Goal: Information Seeking & Learning: Check status

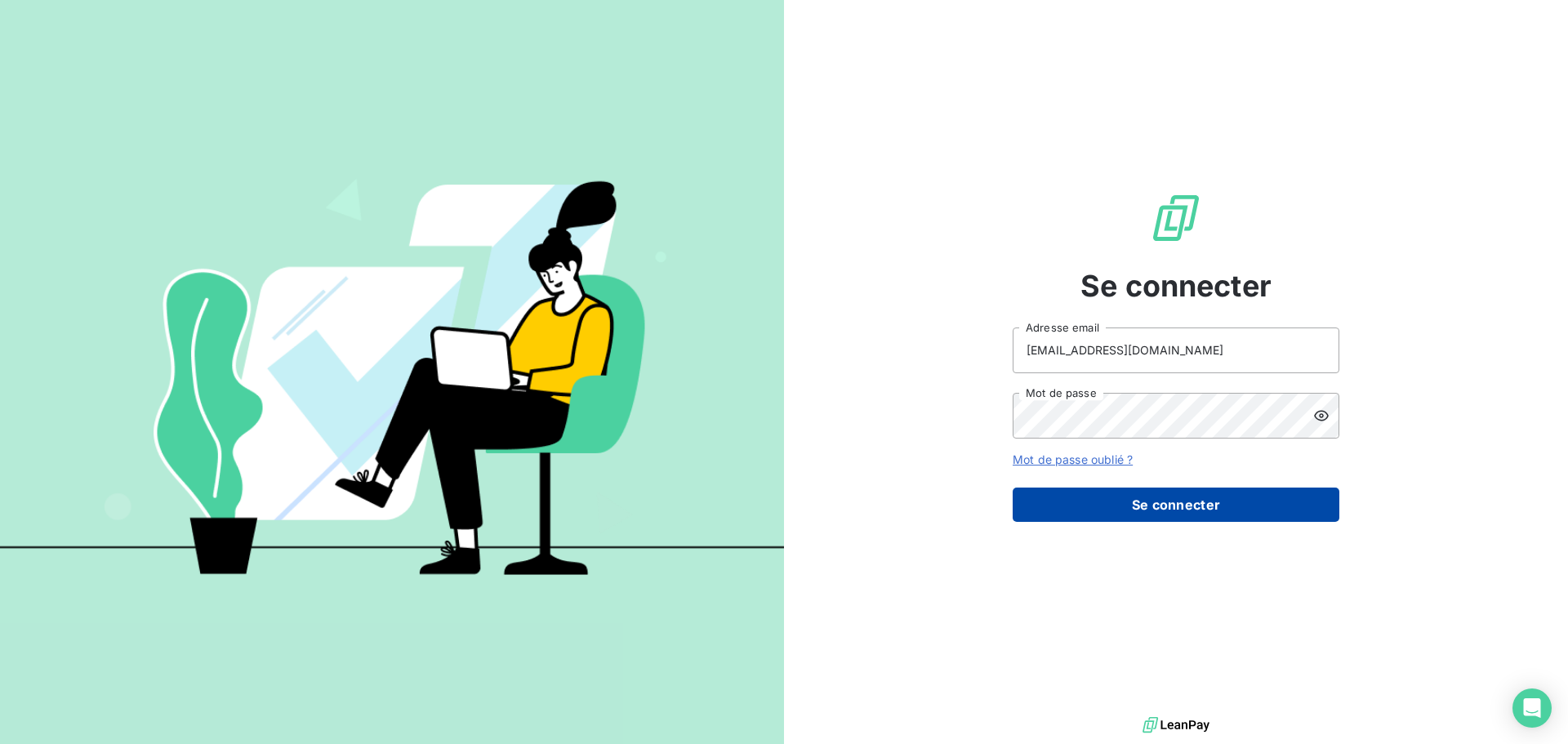
click at [1141, 491] on button "Se connecter" at bounding box center [1175, 504] width 326 height 34
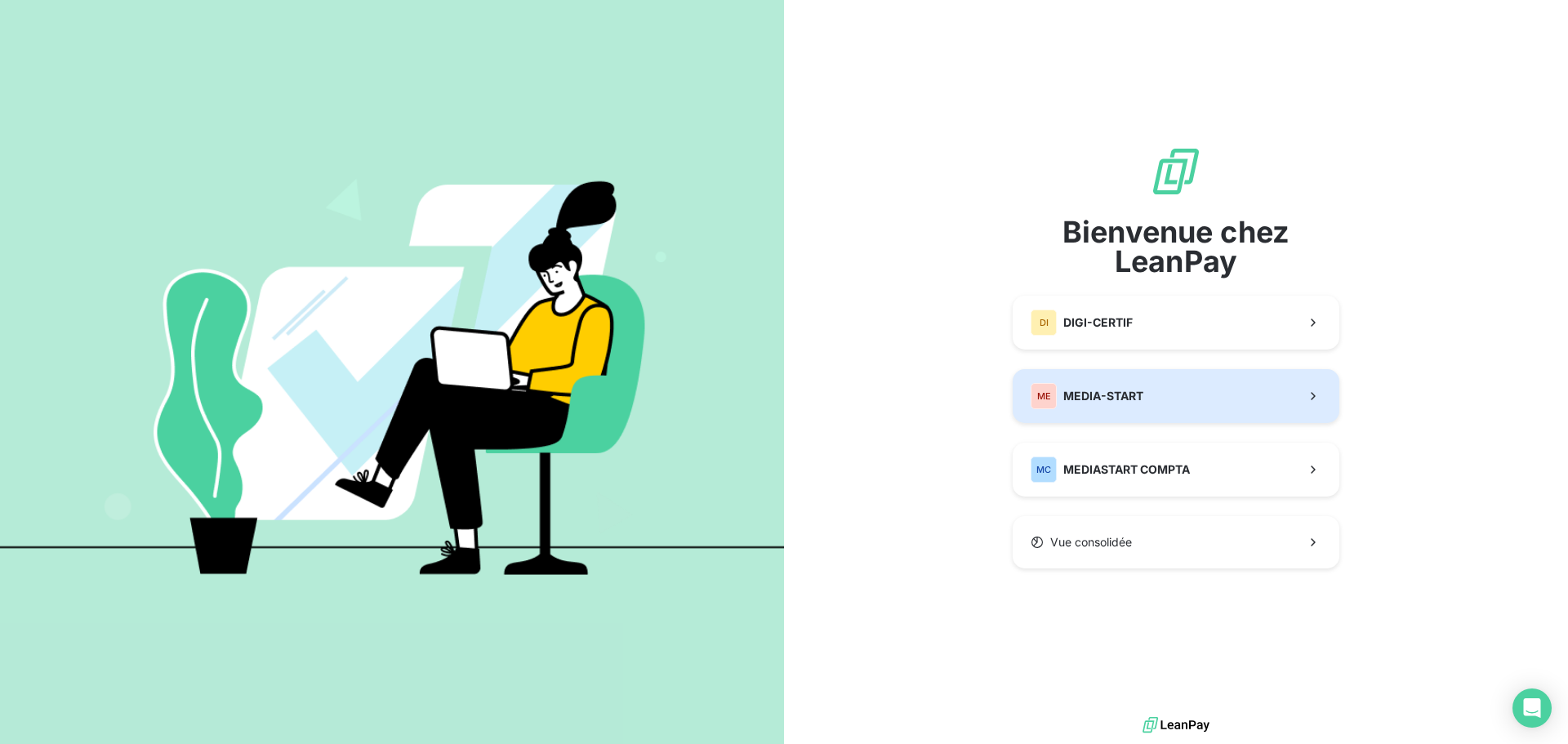
click at [1139, 393] on span "MEDIA-START" at bounding box center [1103, 396] width 80 height 17
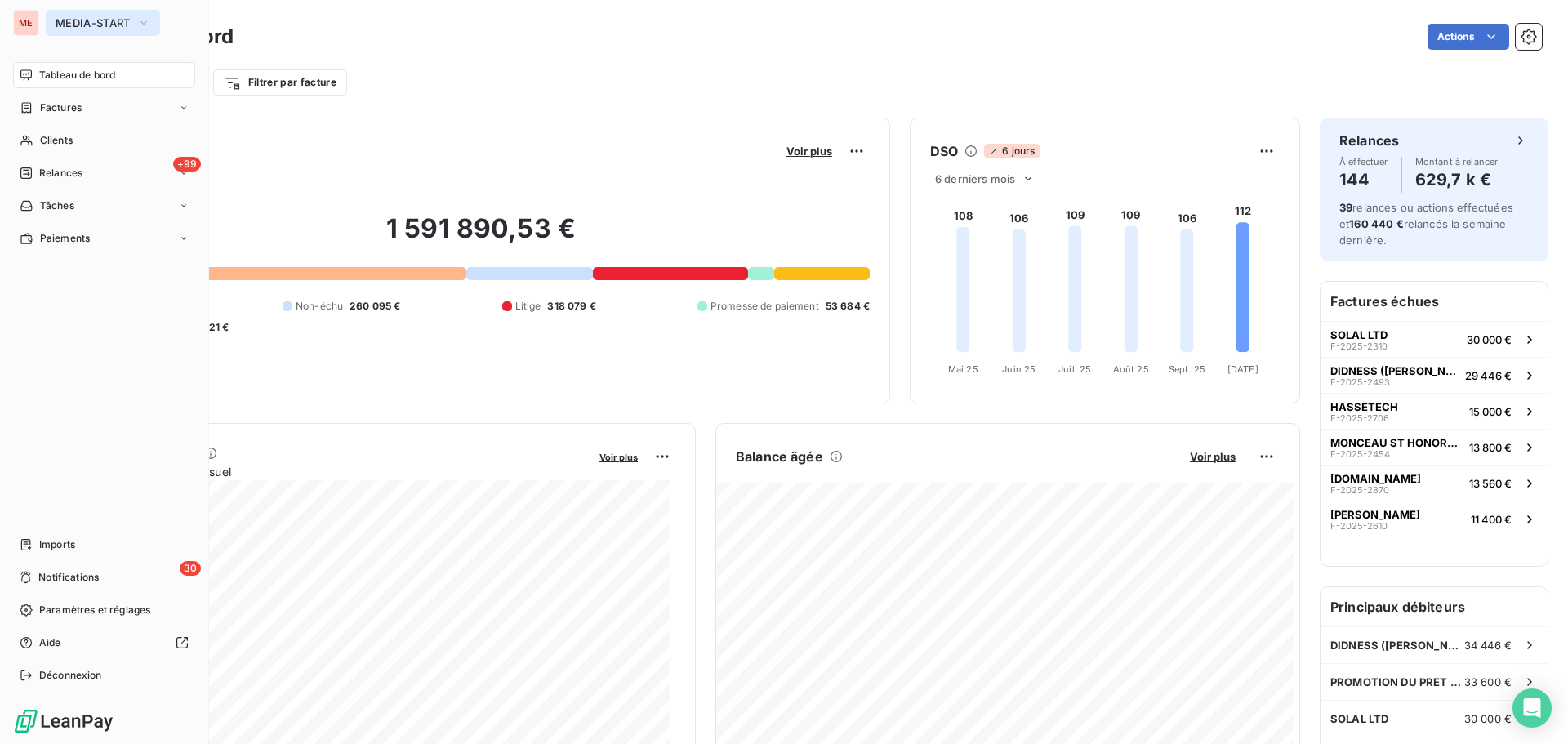
click at [93, 23] on span "MEDIA-START" at bounding box center [93, 23] width 75 height 13
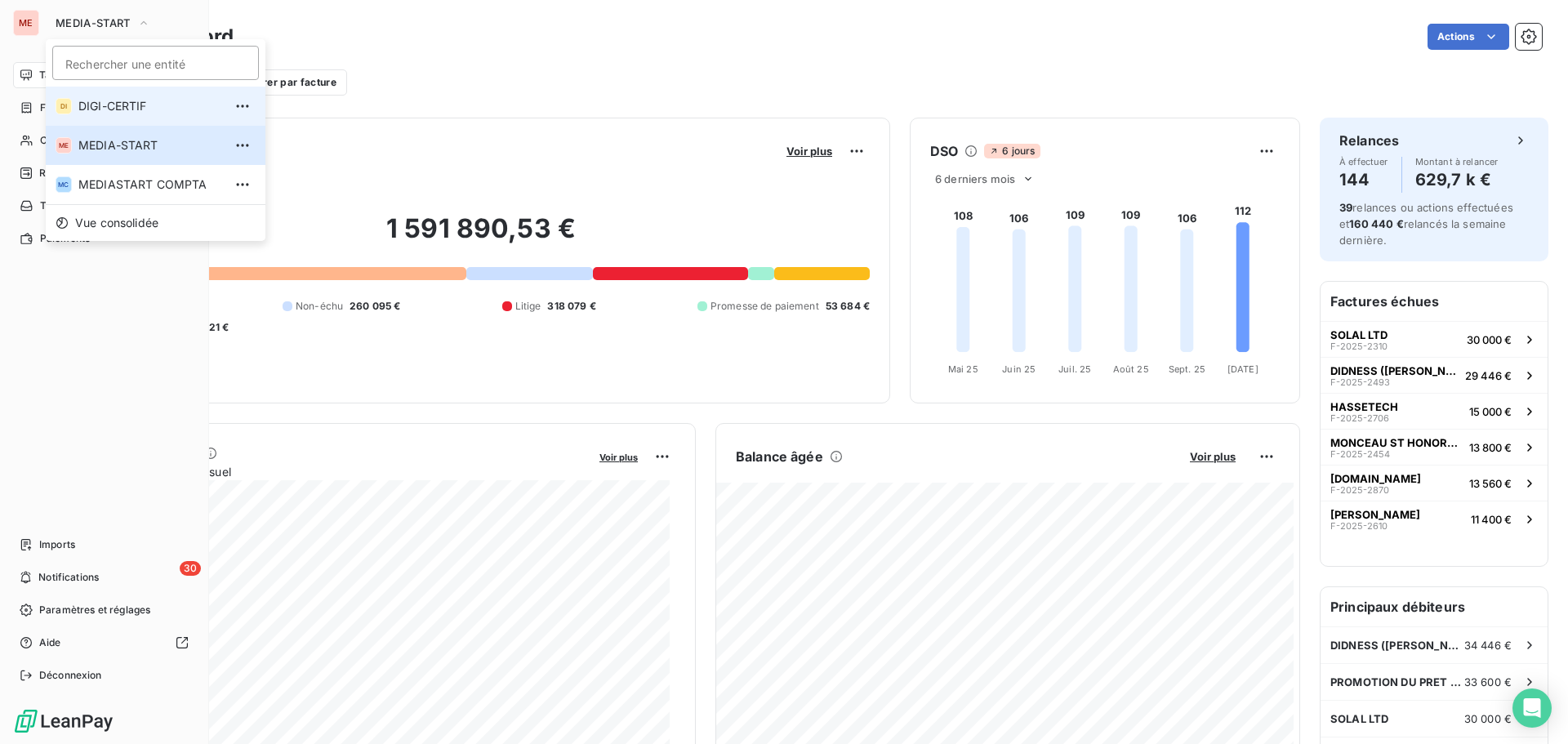
click at [93, 111] on span "DIGI-CERTIF" at bounding box center [151, 106] width 145 height 17
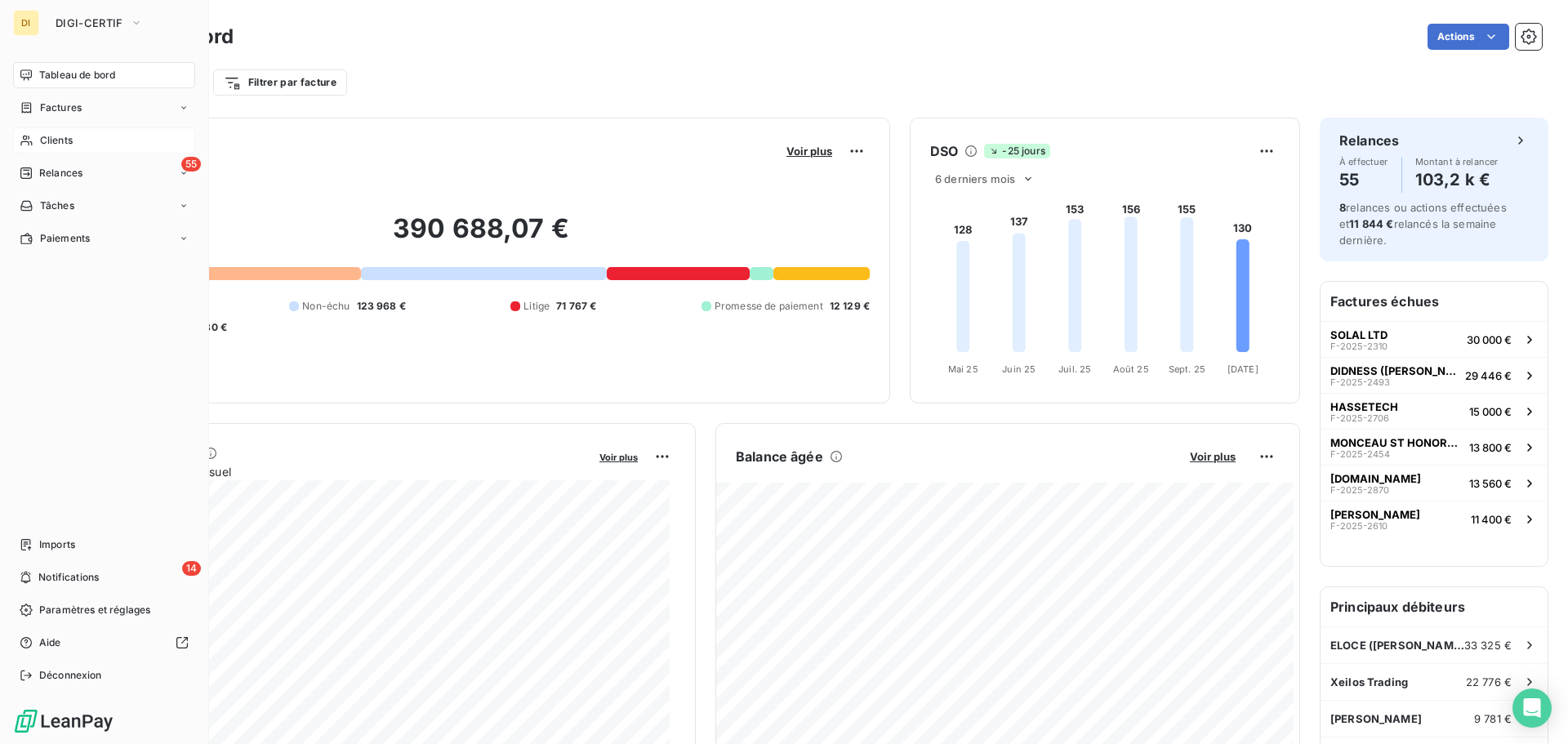
click at [66, 131] on div "Clients" at bounding box center [104, 140] width 182 height 26
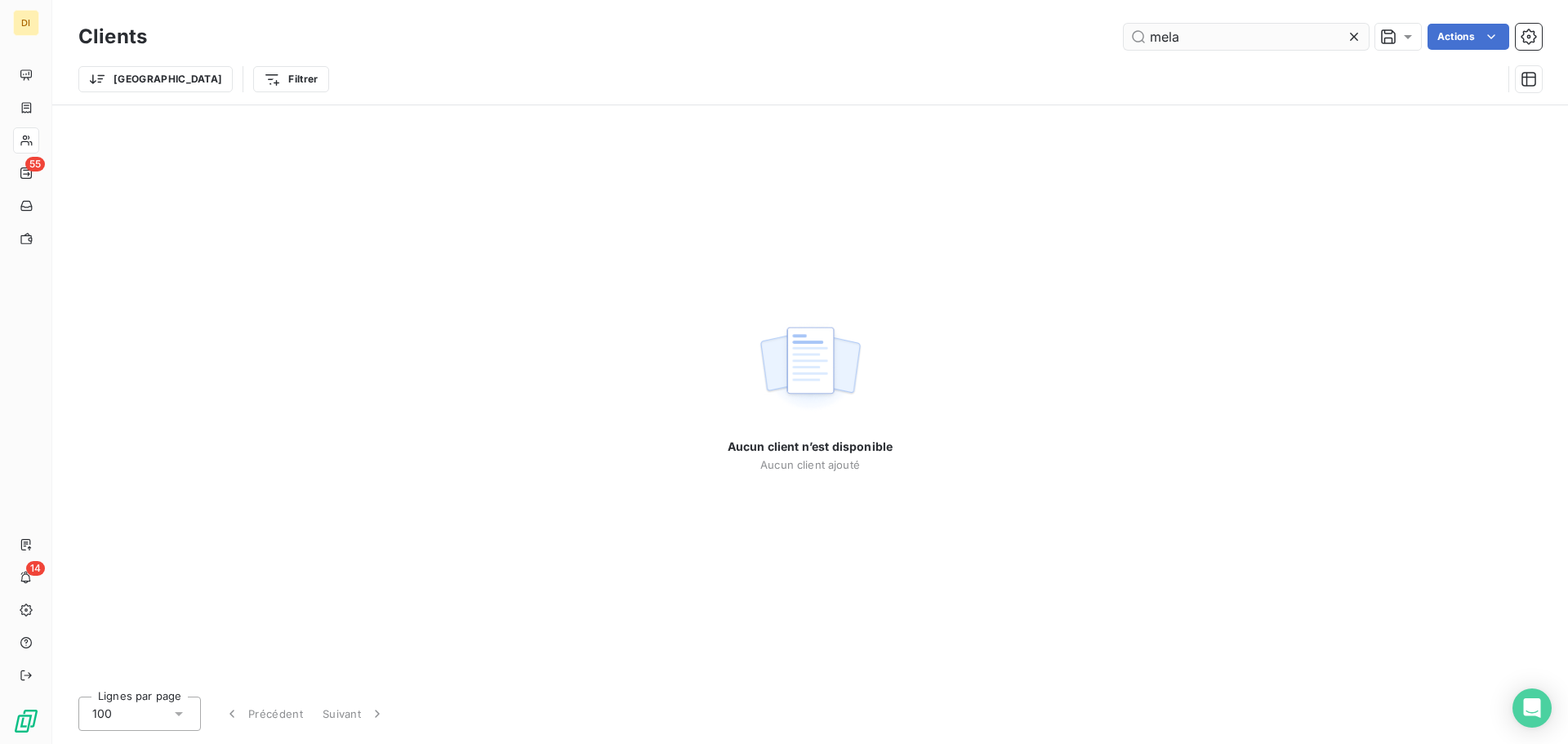
click at [1216, 41] on input "mela" at bounding box center [1246, 37] width 245 height 26
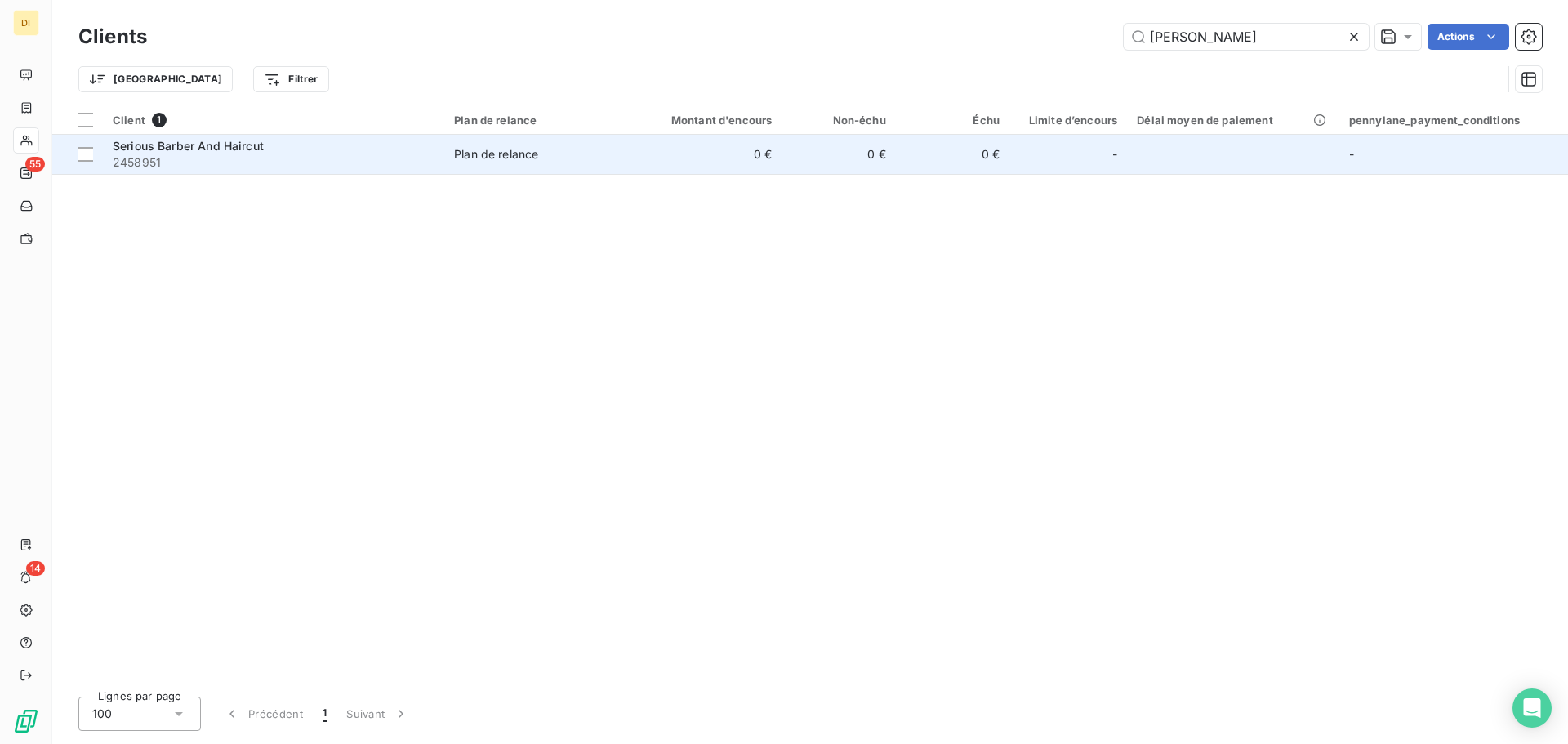
type input "[PERSON_NAME]"
click at [321, 149] on div "Serious Barber And Haircut" at bounding box center [273, 146] width 322 height 17
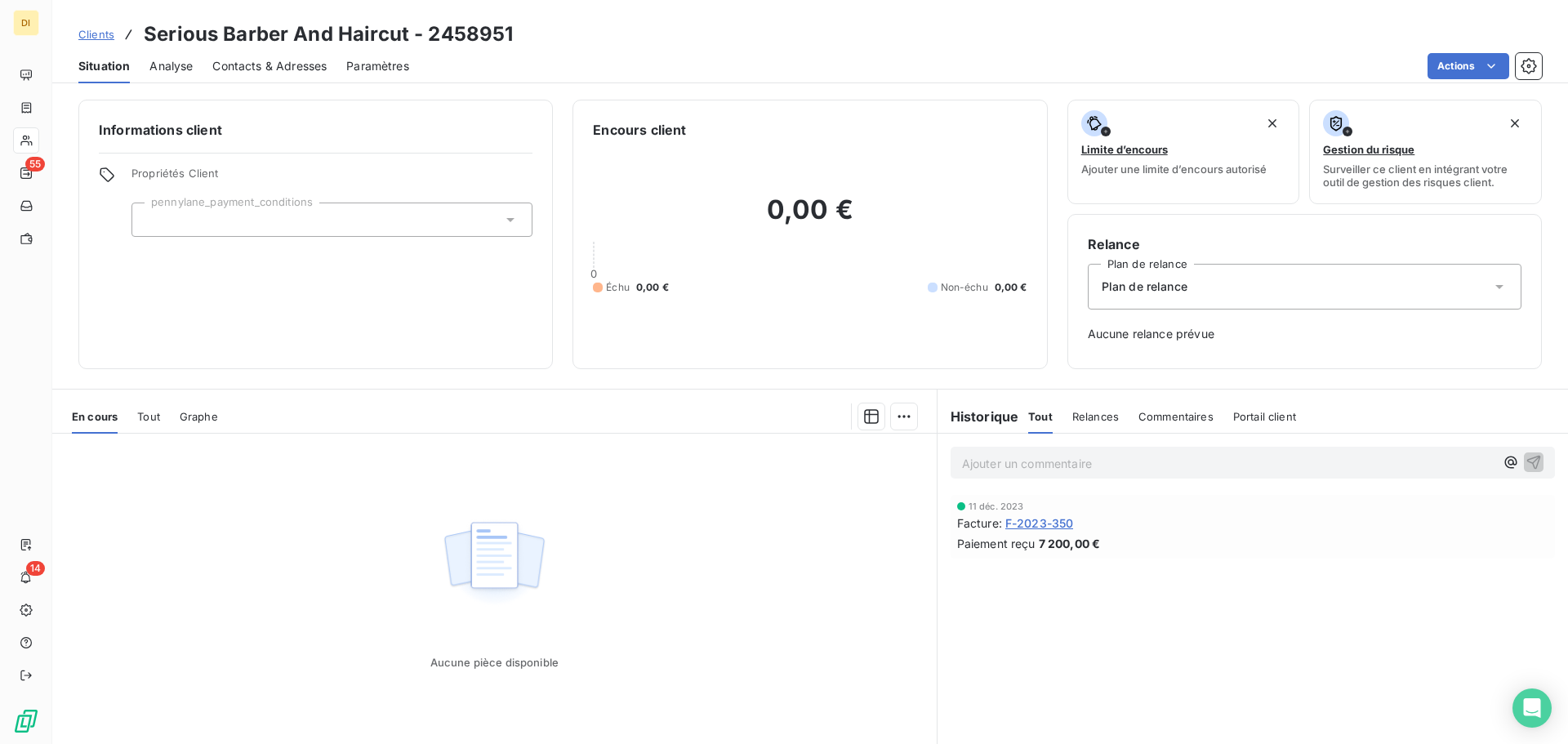
click at [1026, 522] on span "F-2023-350" at bounding box center [1040, 523] width 69 height 17
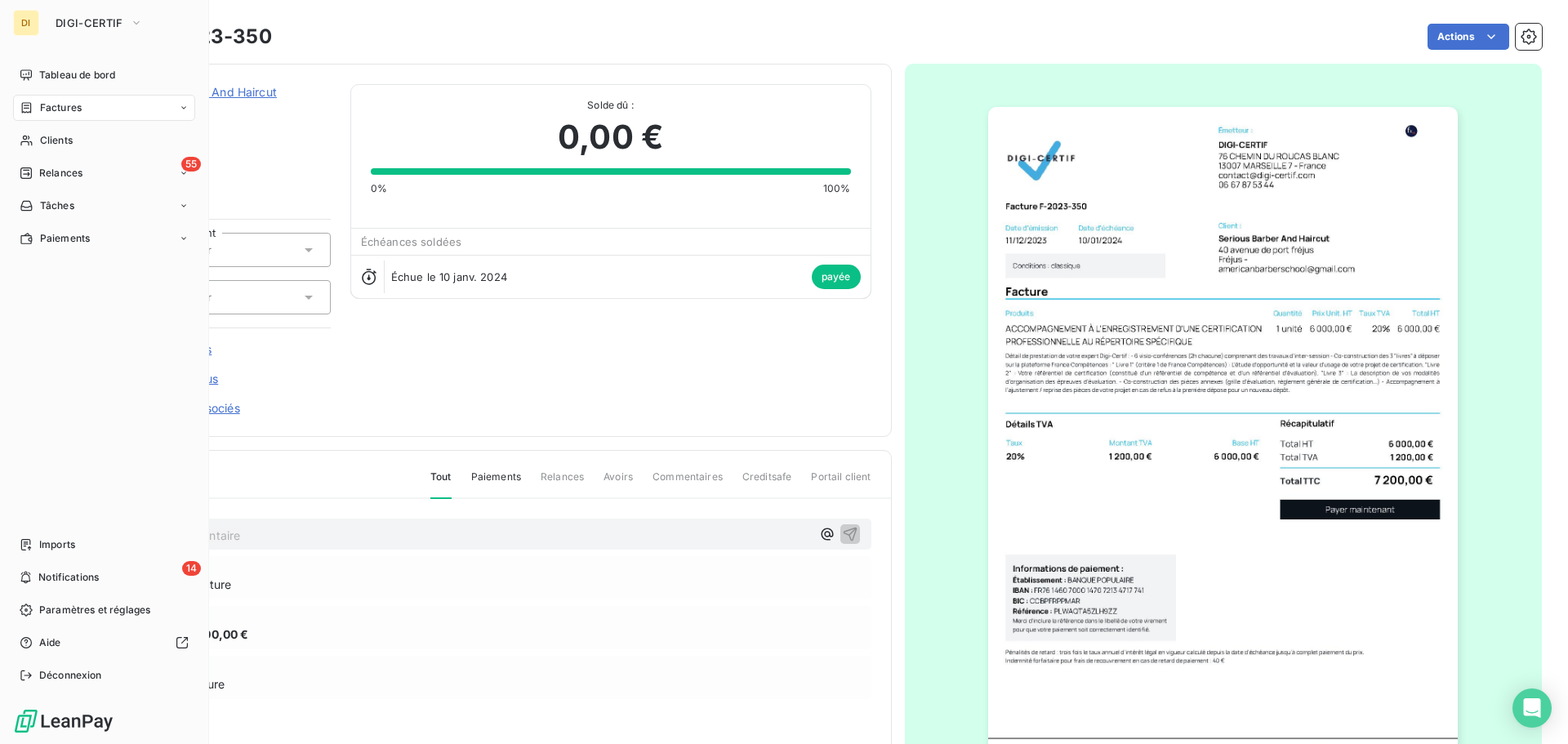
click at [76, 108] on span "Factures" at bounding box center [61, 107] width 42 height 15
click at [58, 116] on div "Factures" at bounding box center [104, 108] width 182 height 26
click at [51, 102] on span "Factures" at bounding box center [61, 107] width 42 height 15
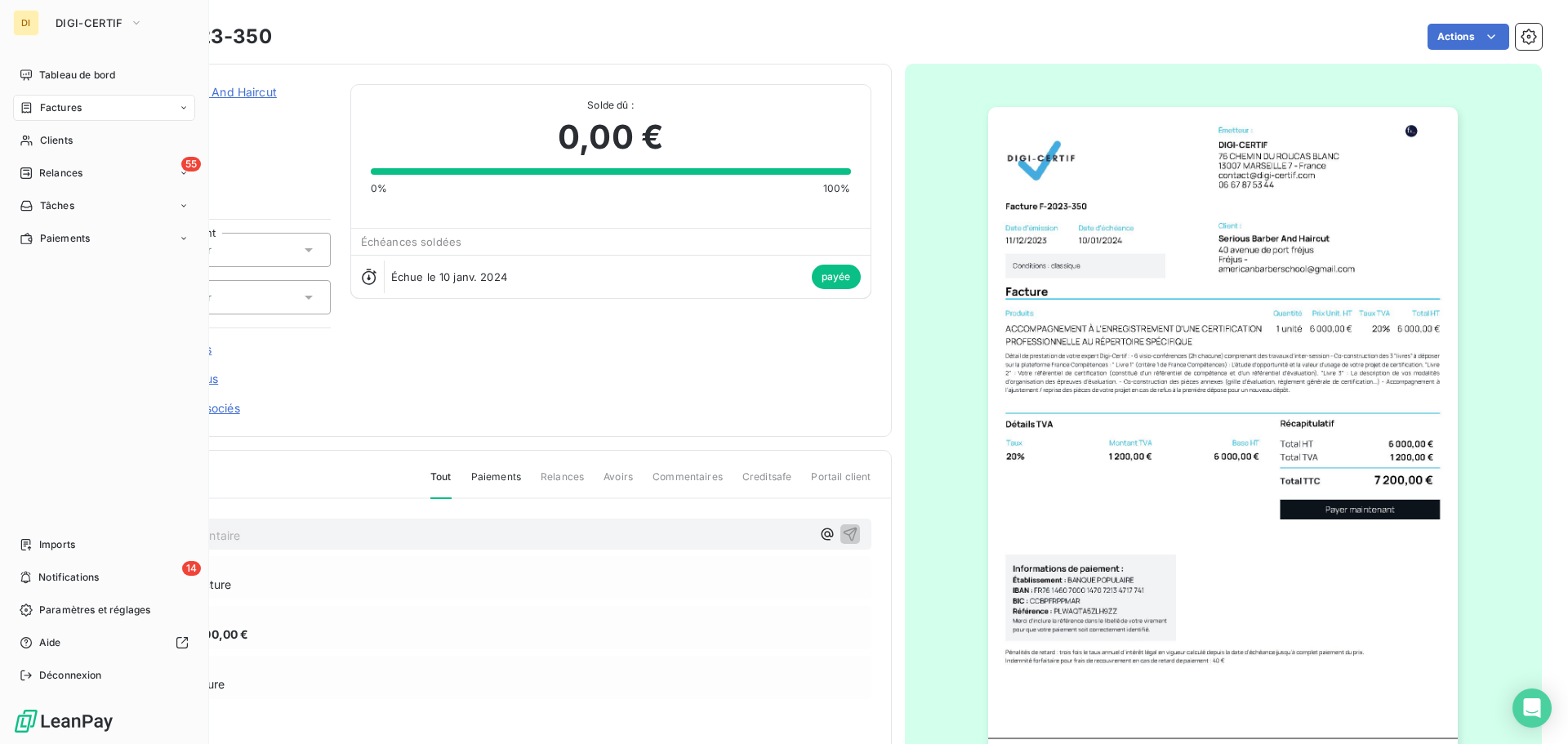
click at [87, 95] on div "Factures" at bounding box center [104, 108] width 182 height 26
click at [67, 139] on span "Factures" at bounding box center [60, 140] width 42 height 15
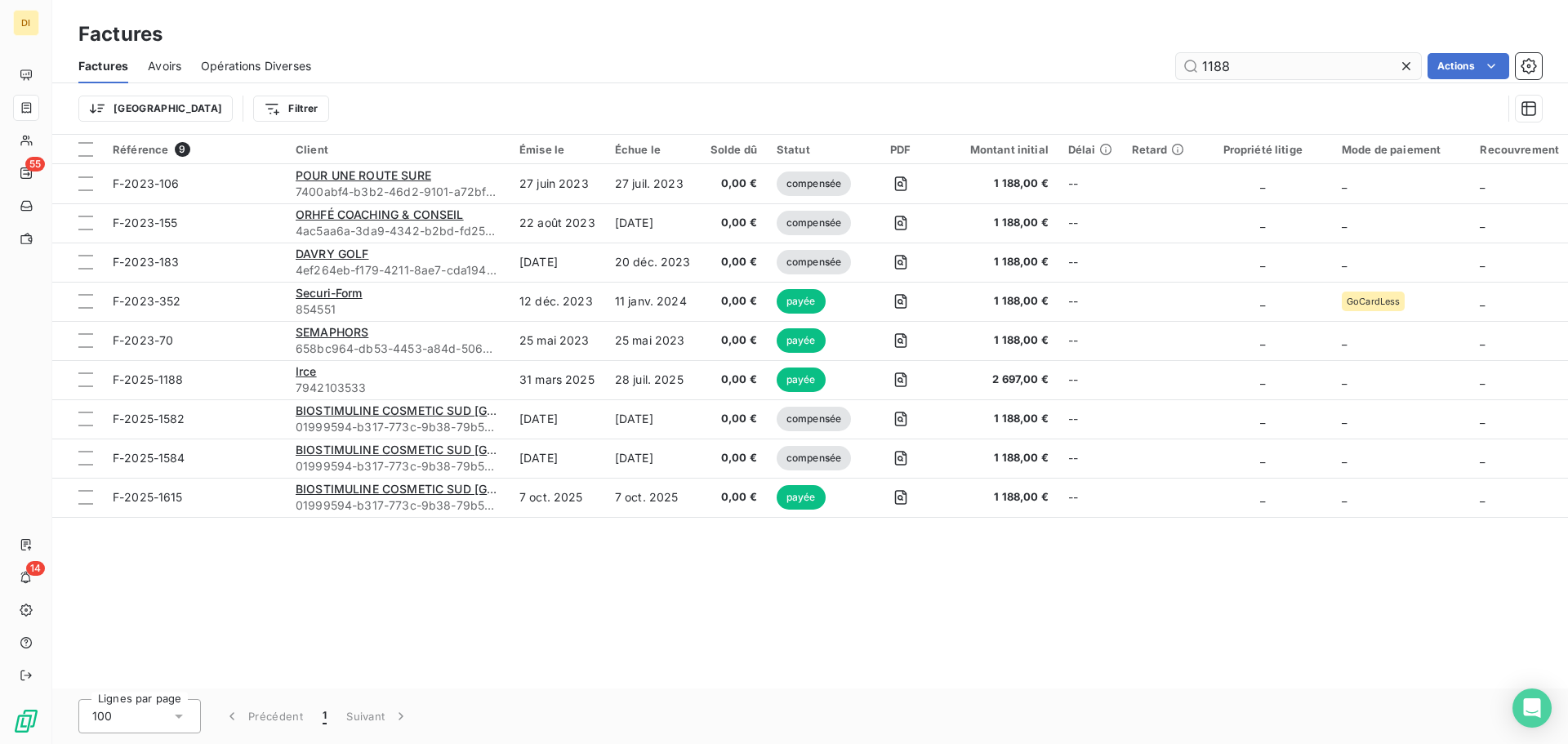
click at [1227, 64] on input "1188" at bounding box center [1298, 66] width 245 height 26
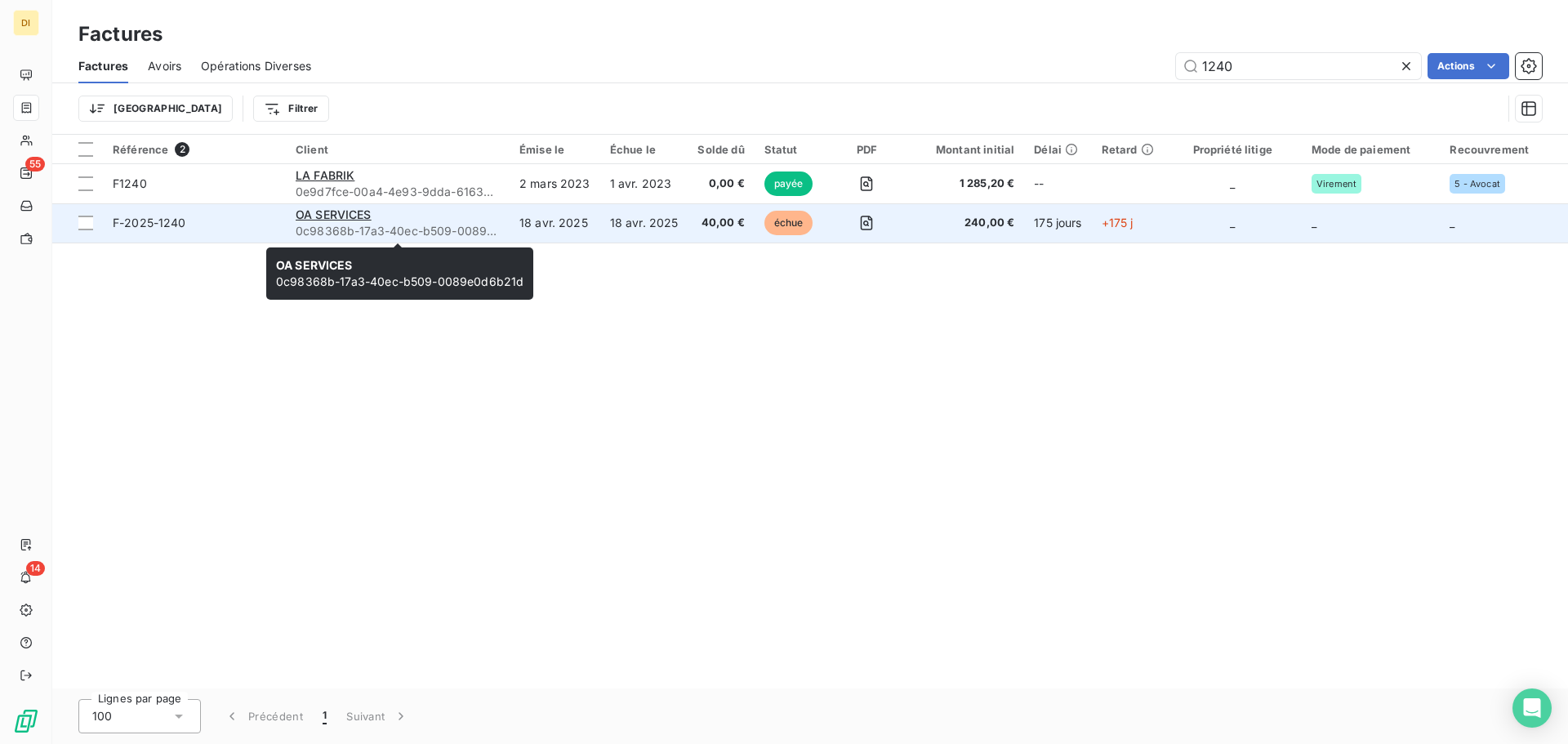
type input "1240"
click at [390, 225] on span "0c98368b-17a3-40ec-b509-0089e0d6b21d" at bounding box center [398, 231] width 205 height 17
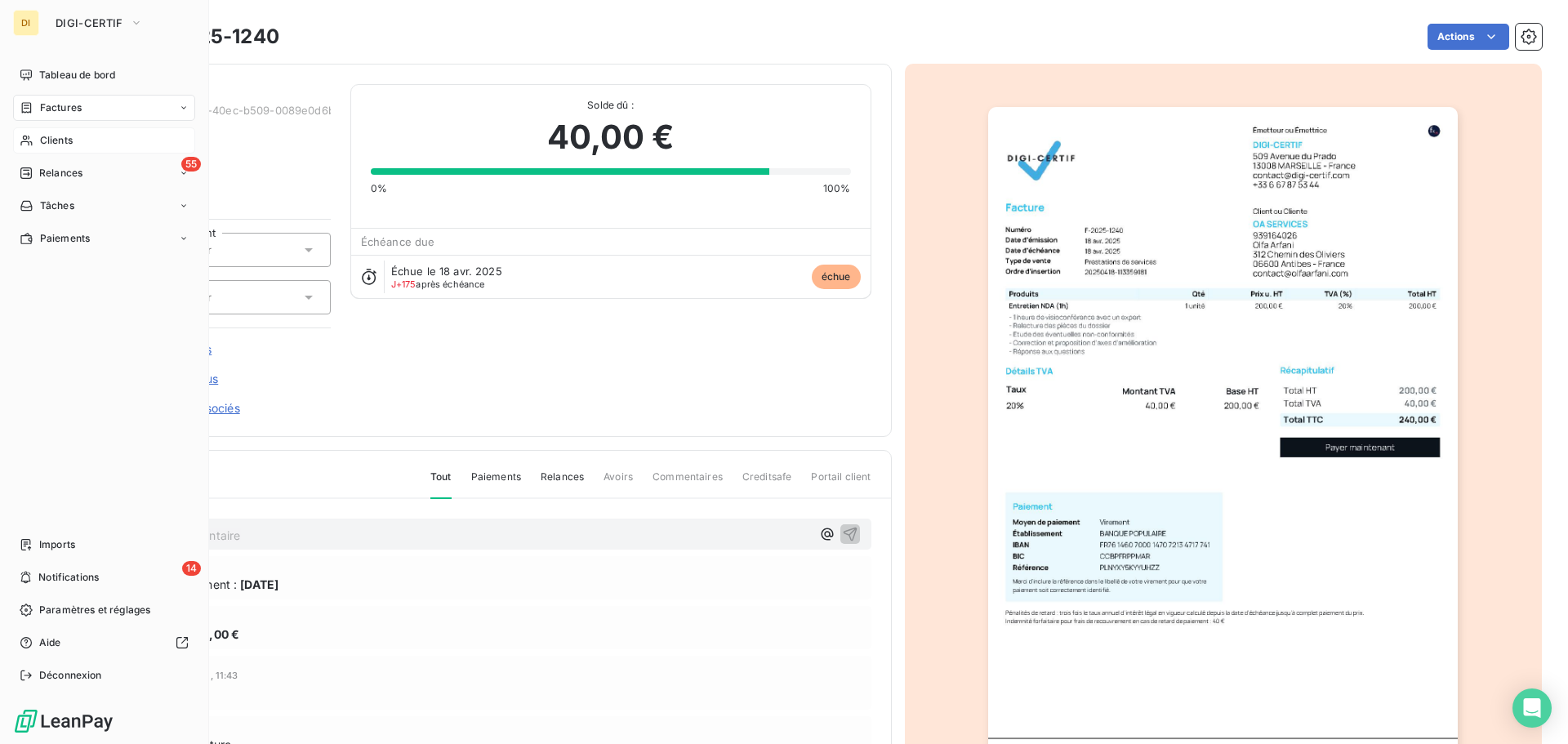
click at [86, 142] on div "Clients" at bounding box center [104, 140] width 182 height 26
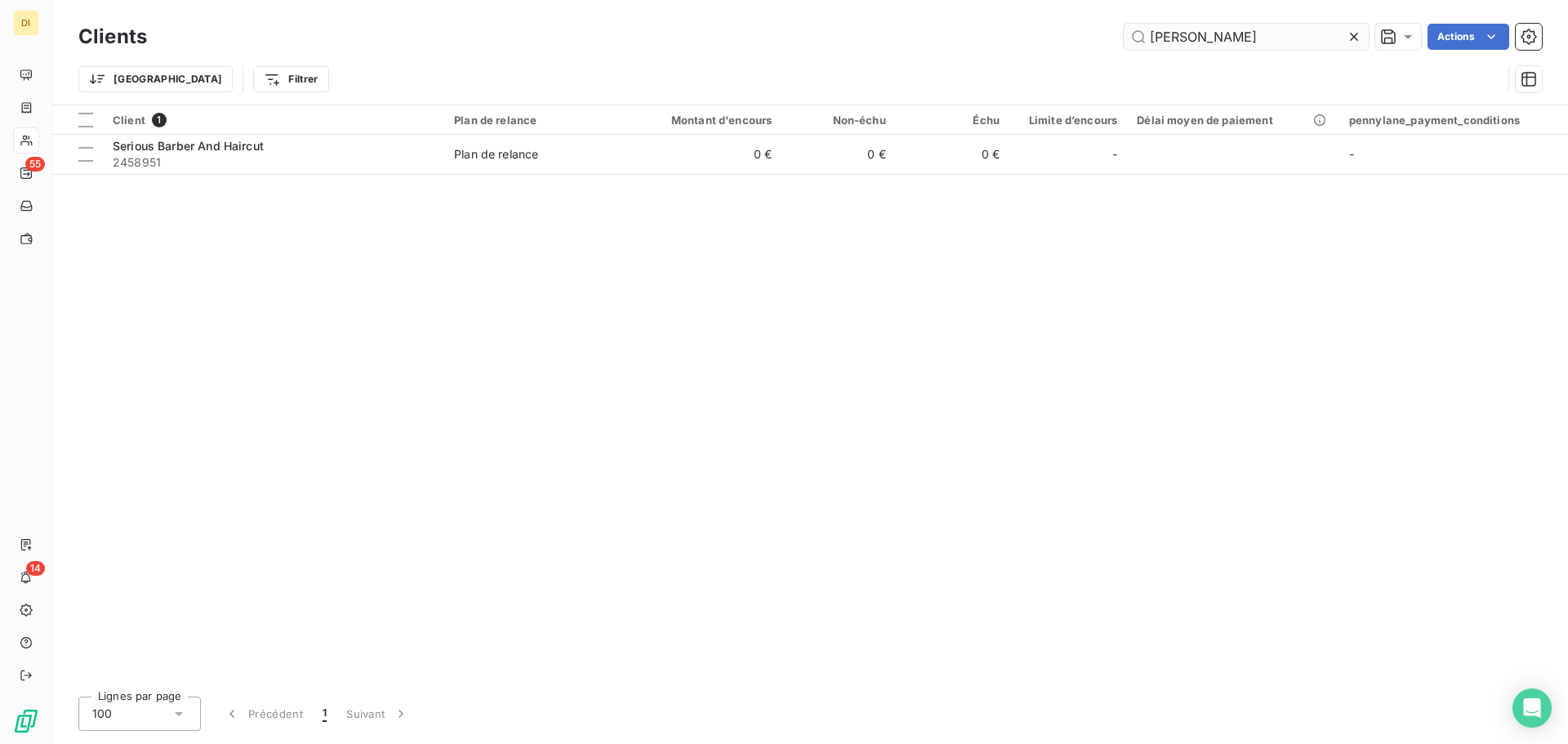
click at [1184, 31] on input "[PERSON_NAME]" at bounding box center [1246, 37] width 245 height 26
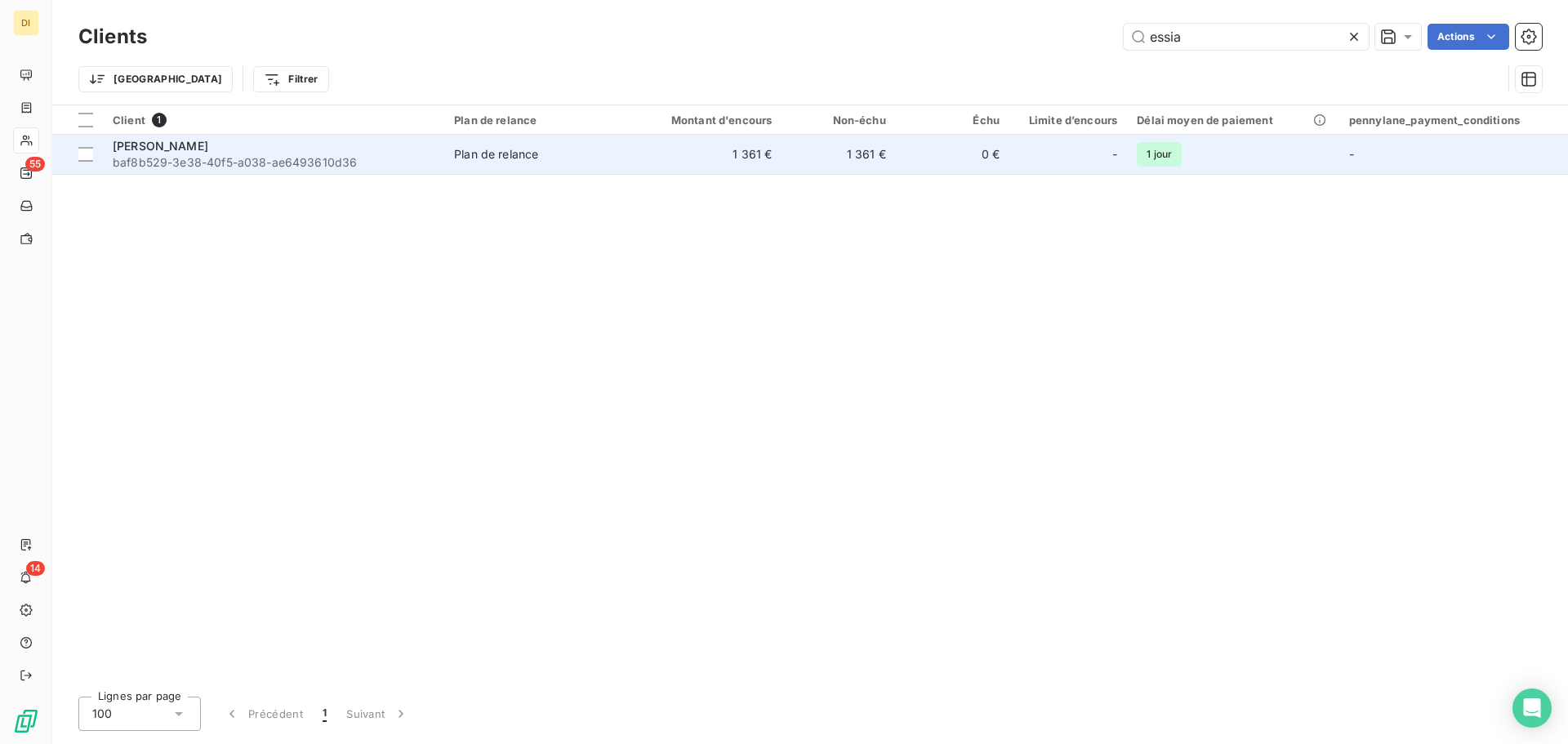
type input "essia"
click at [259, 158] on span "baf8b529-3e38-40f5-a038-ae6493610d36" at bounding box center [273, 162] width 322 height 17
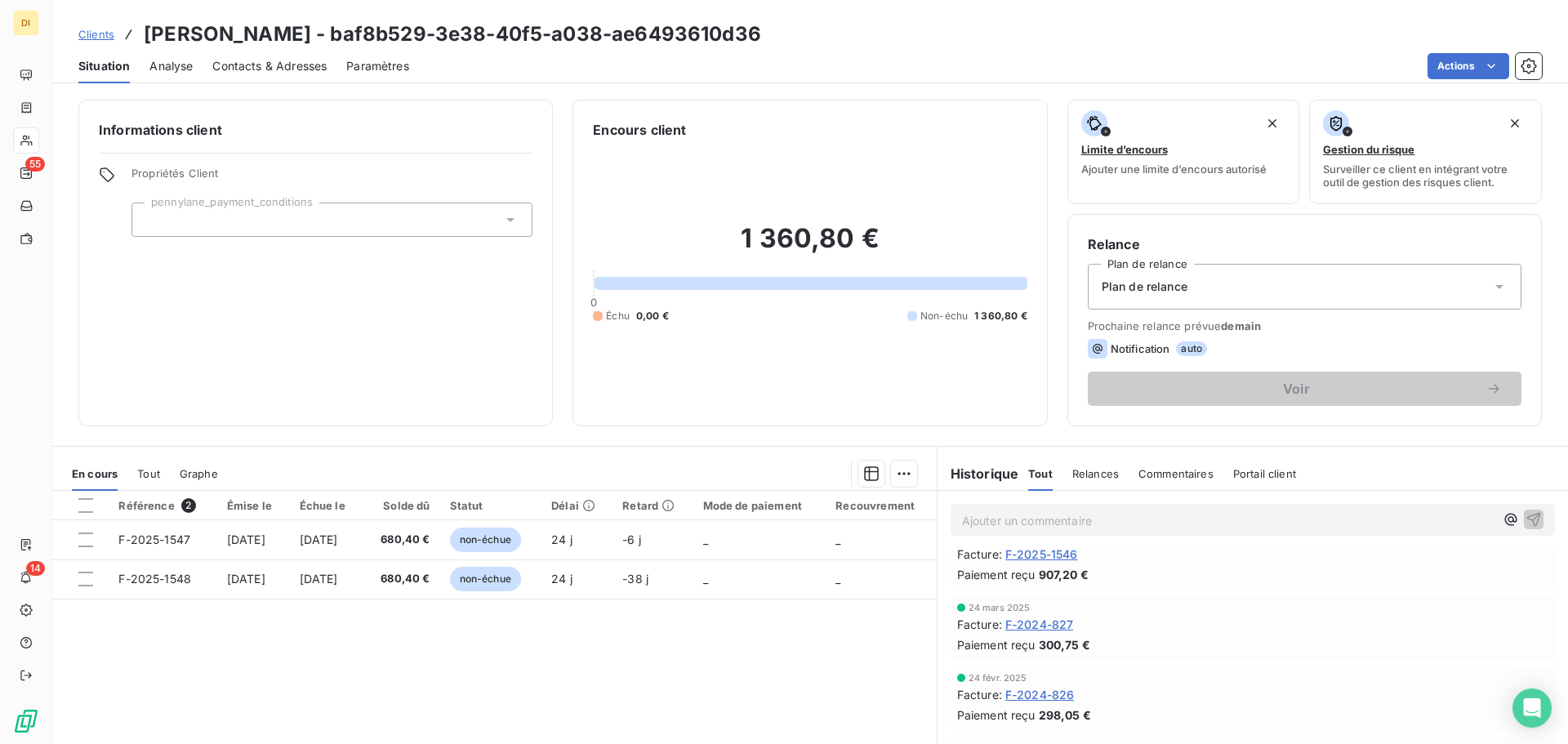
scroll to position [52, 0]
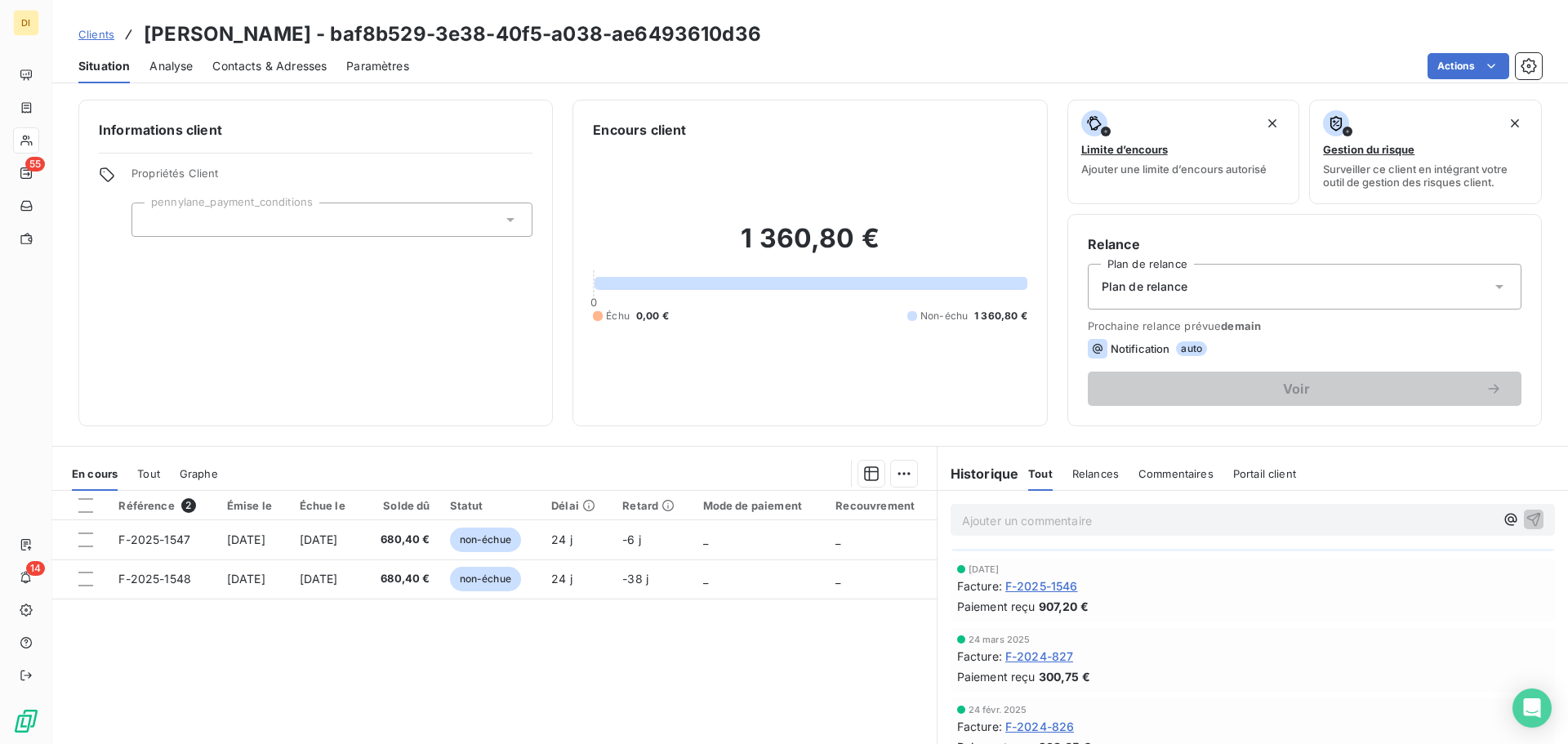
click at [1054, 577] on span "F-2025-1546" at bounding box center [1041, 586] width 72 height 17
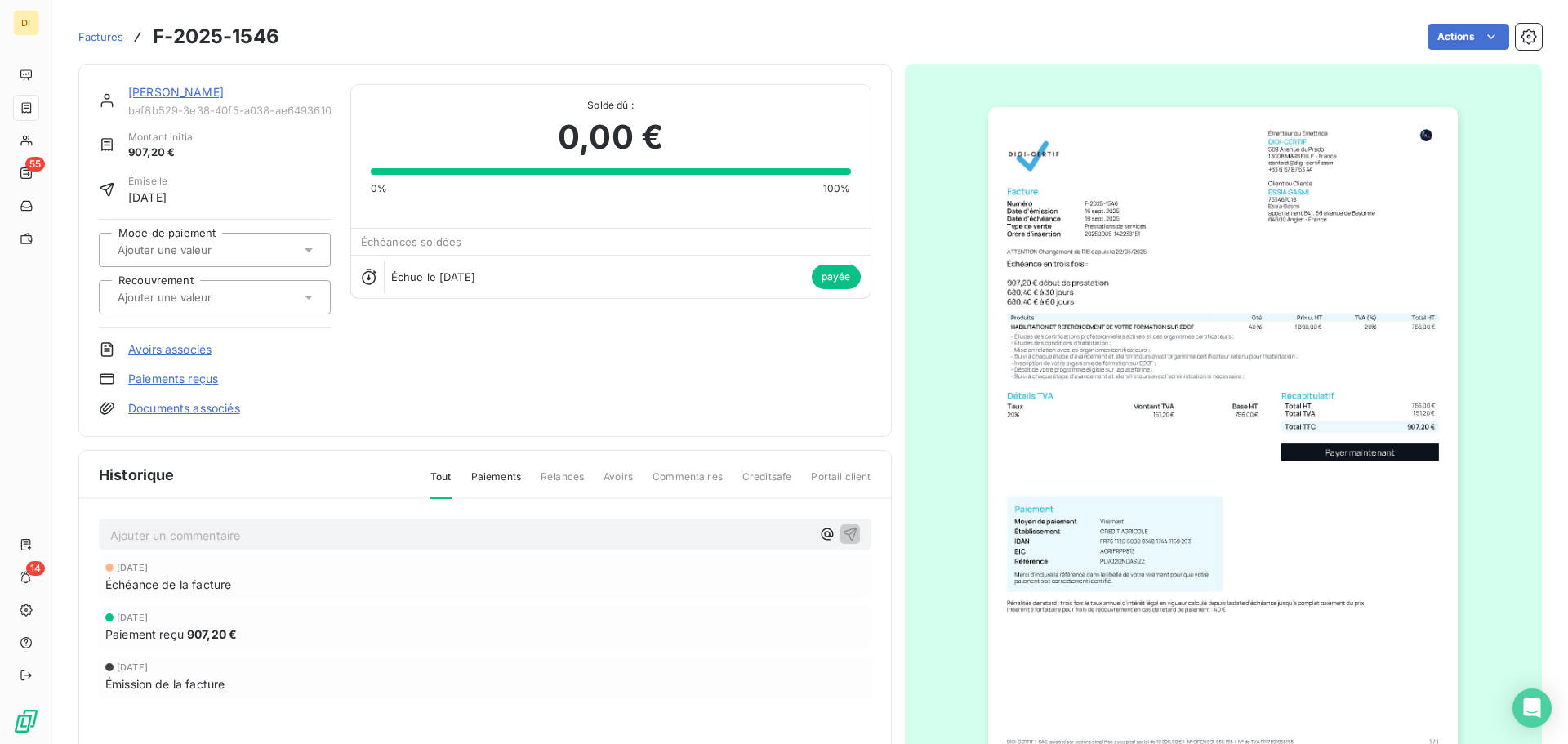
click at [161, 90] on link "[PERSON_NAME]" at bounding box center [176, 92] width 96 height 14
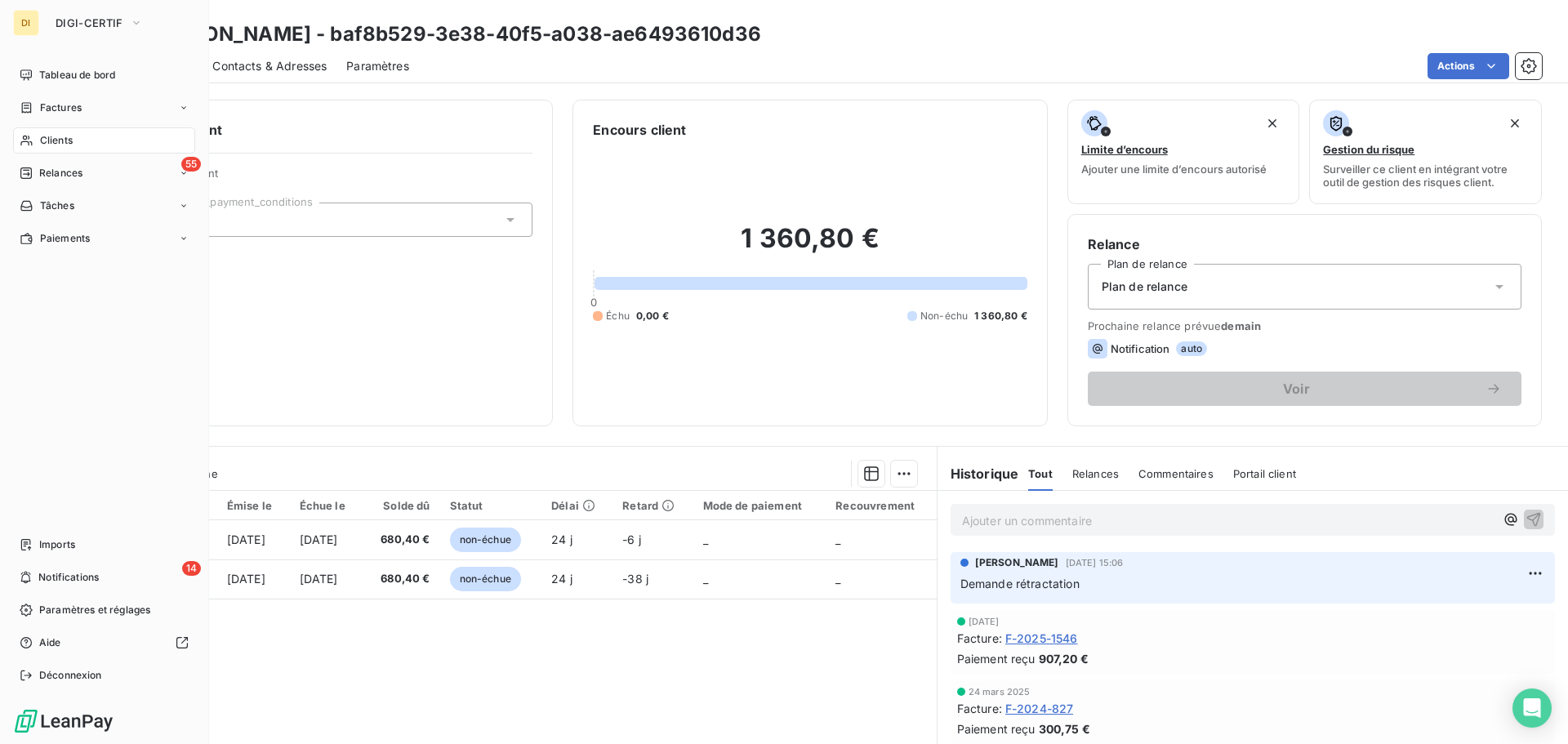
click at [28, 137] on icon at bounding box center [27, 140] width 14 height 13
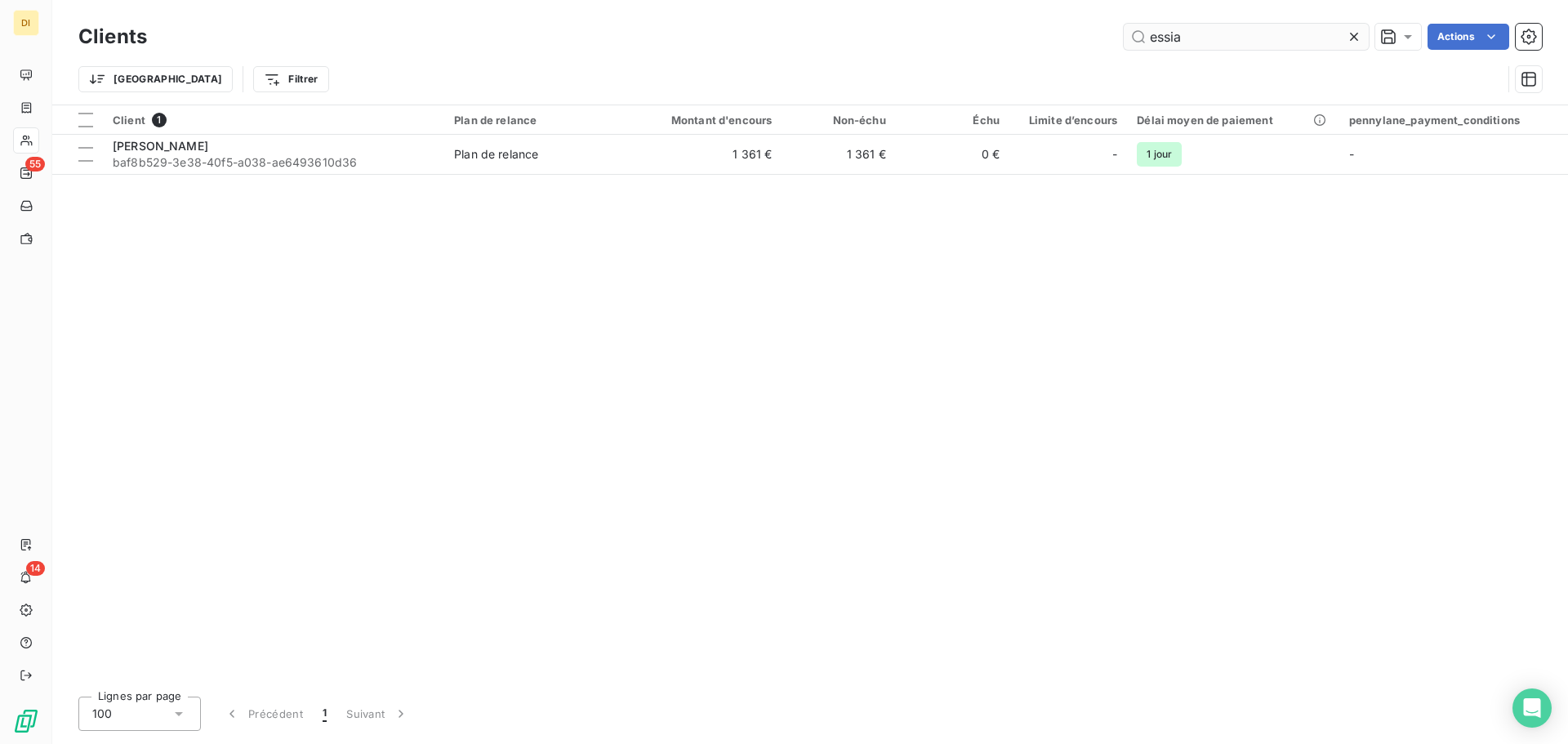
click at [1245, 44] on input "essia" at bounding box center [1246, 37] width 245 height 26
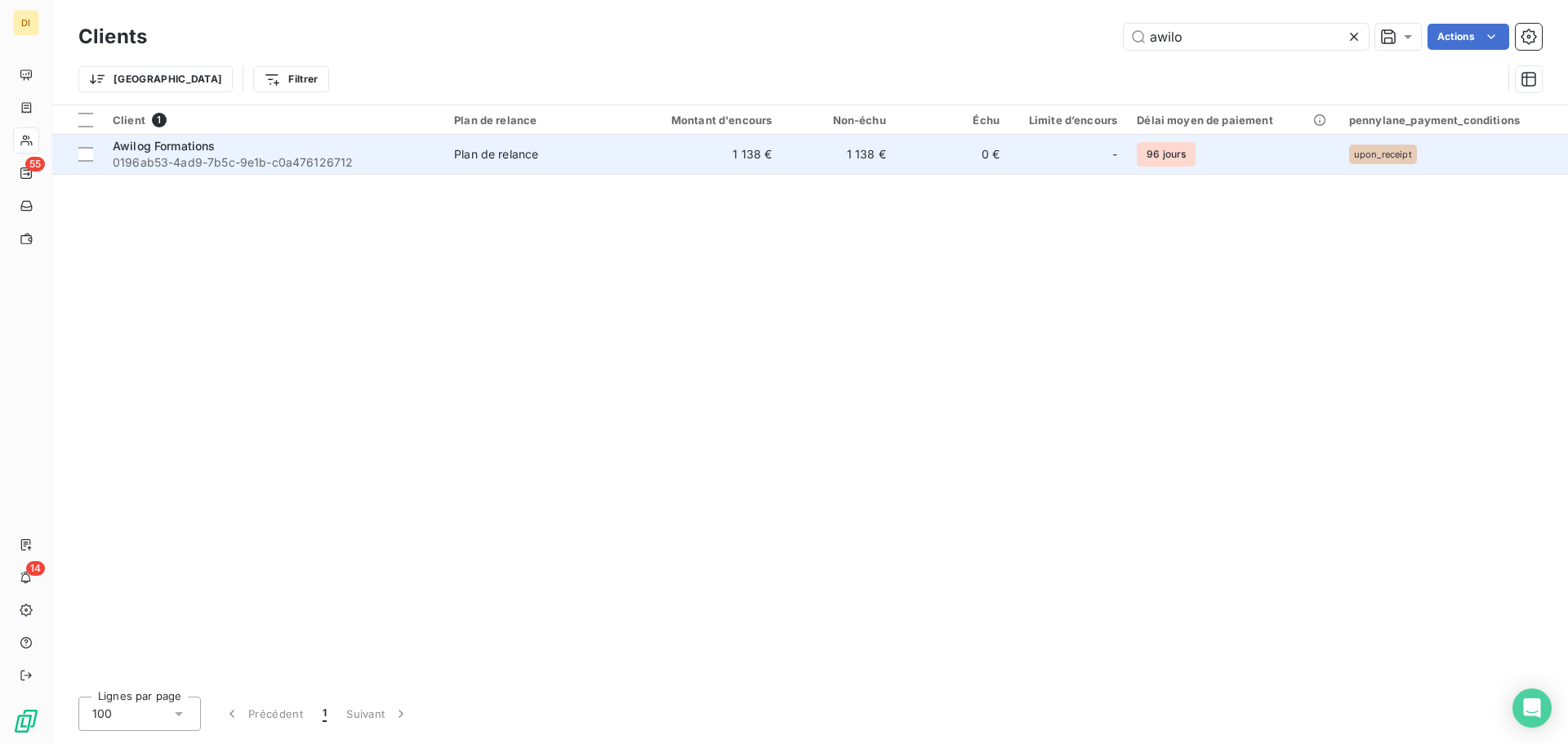
type input "awilo"
click at [387, 165] on span "0196ab53-4ad9-7b5c-9e1b-c0a476126712" at bounding box center [273, 162] width 322 height 17
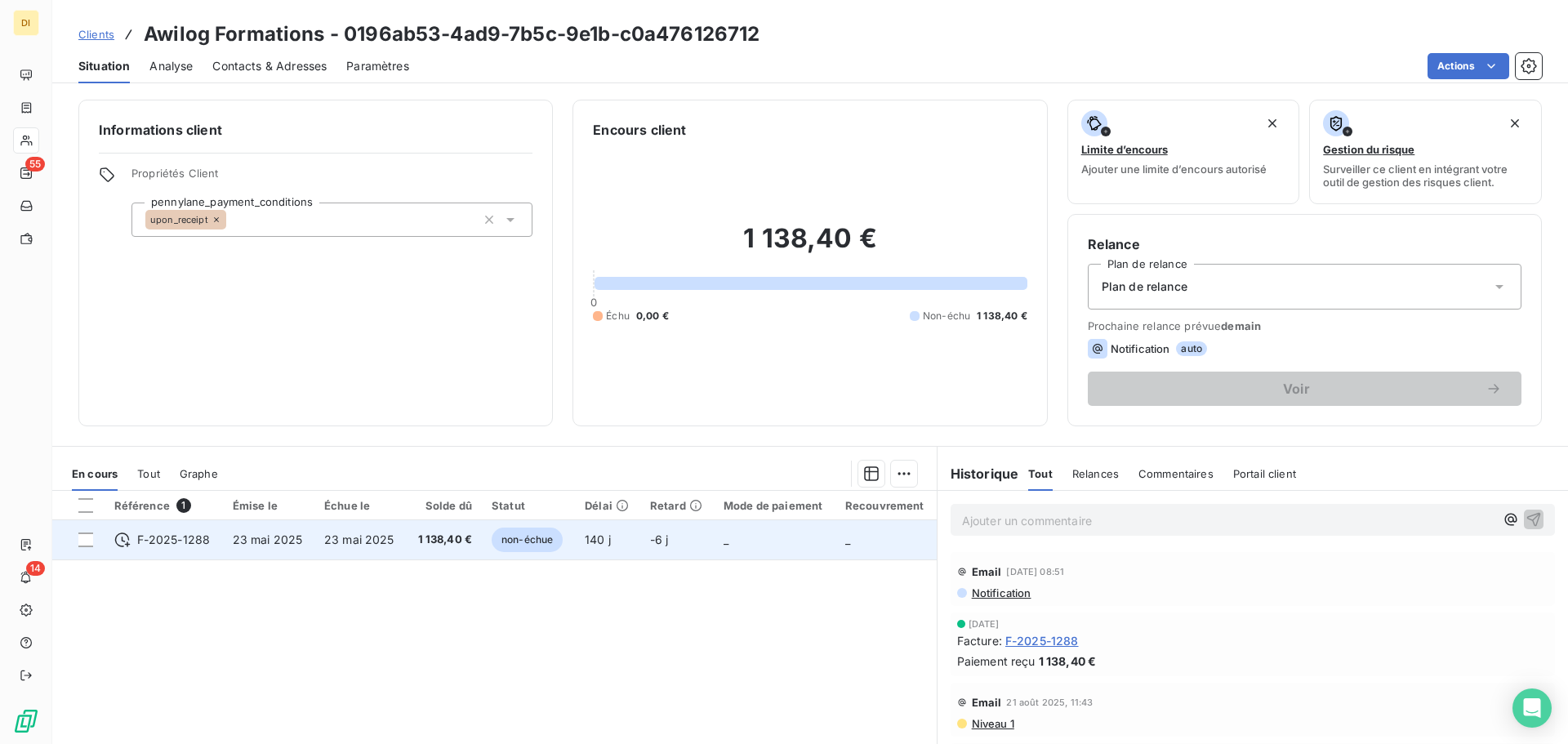
click at [355, 526] on td "23 mai 2025" at bounding box center [360, 540] width 91 height 39
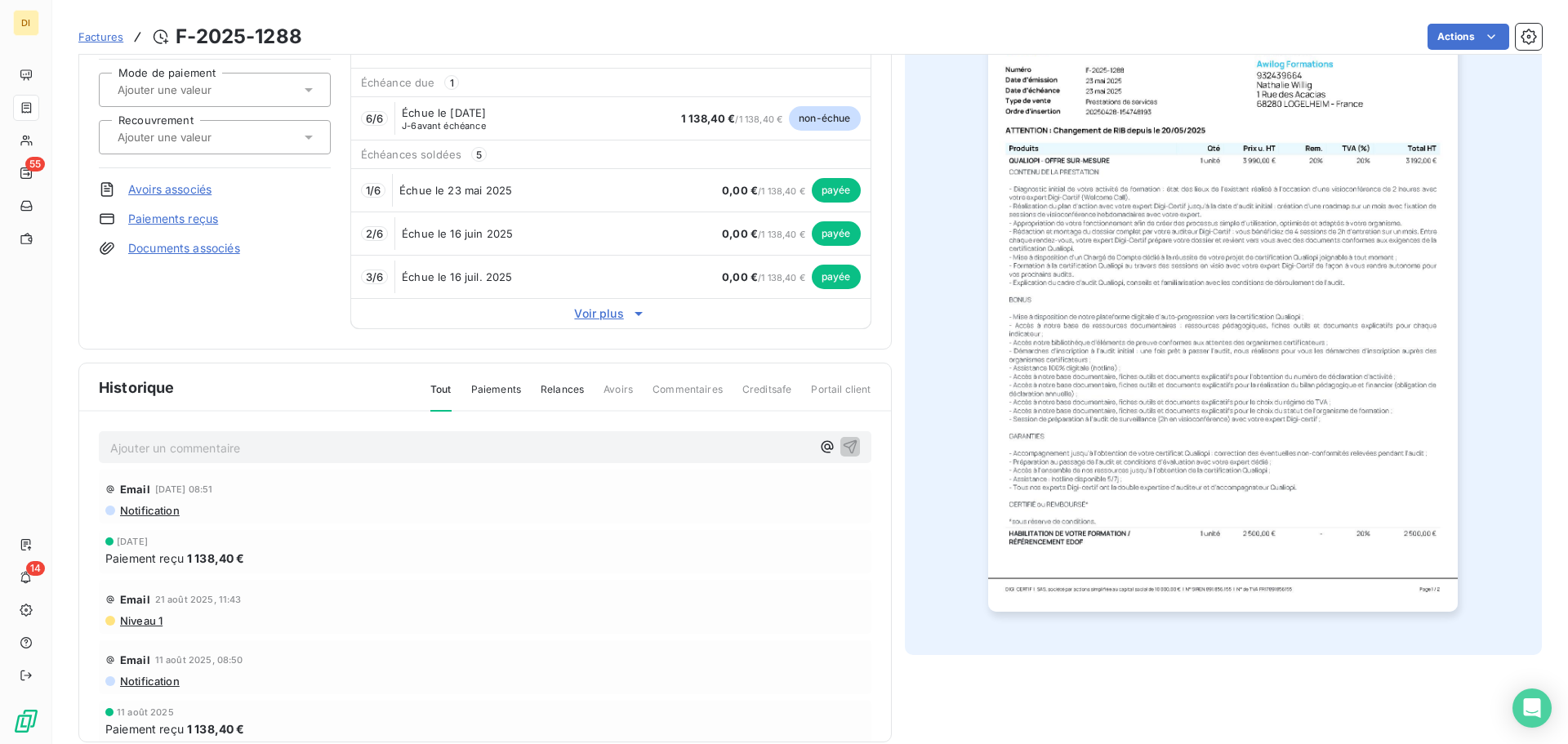
scroll to position [172, 0]
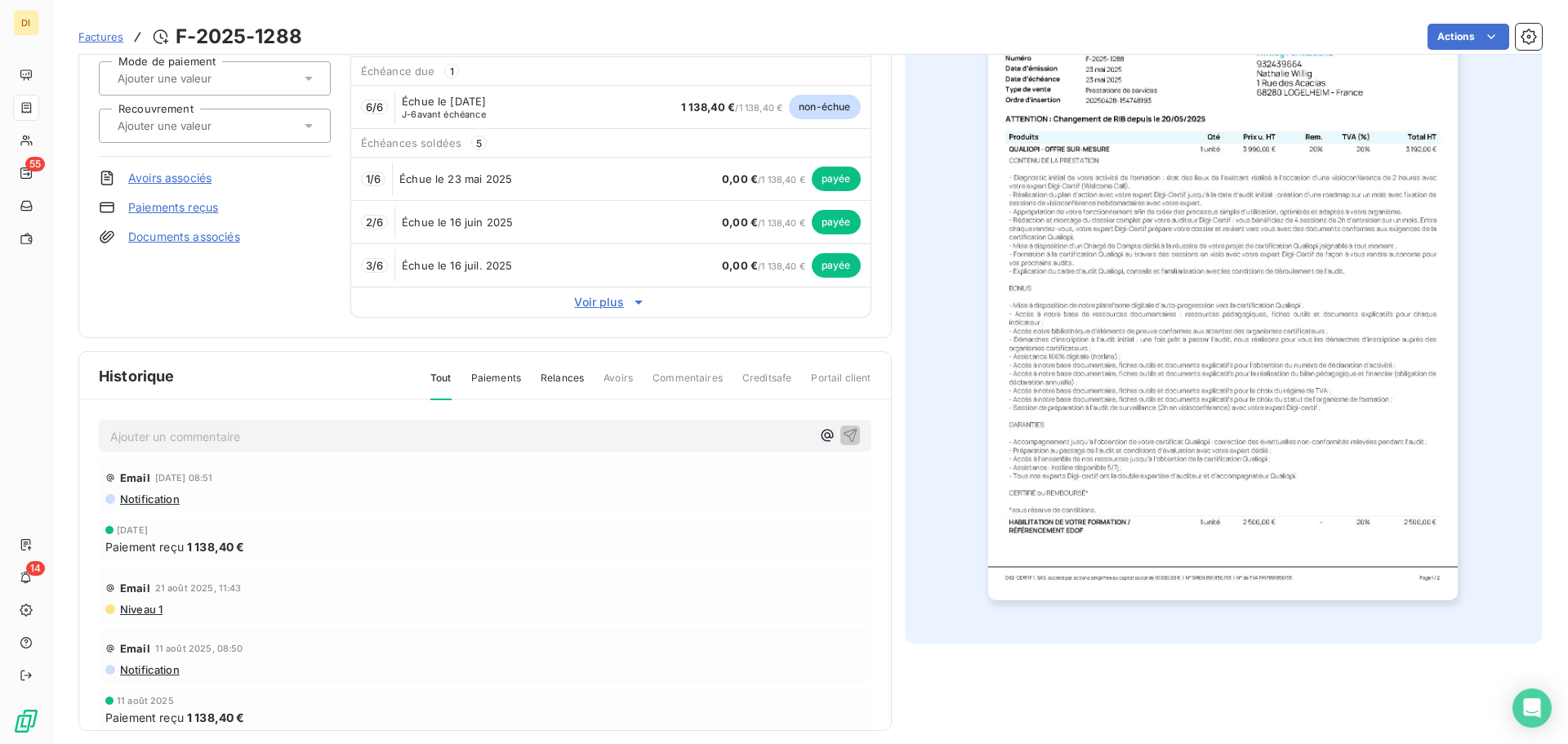
click at [598, 302] on span "Voir plus" at bounding box center [610, 302] width 520 height 17
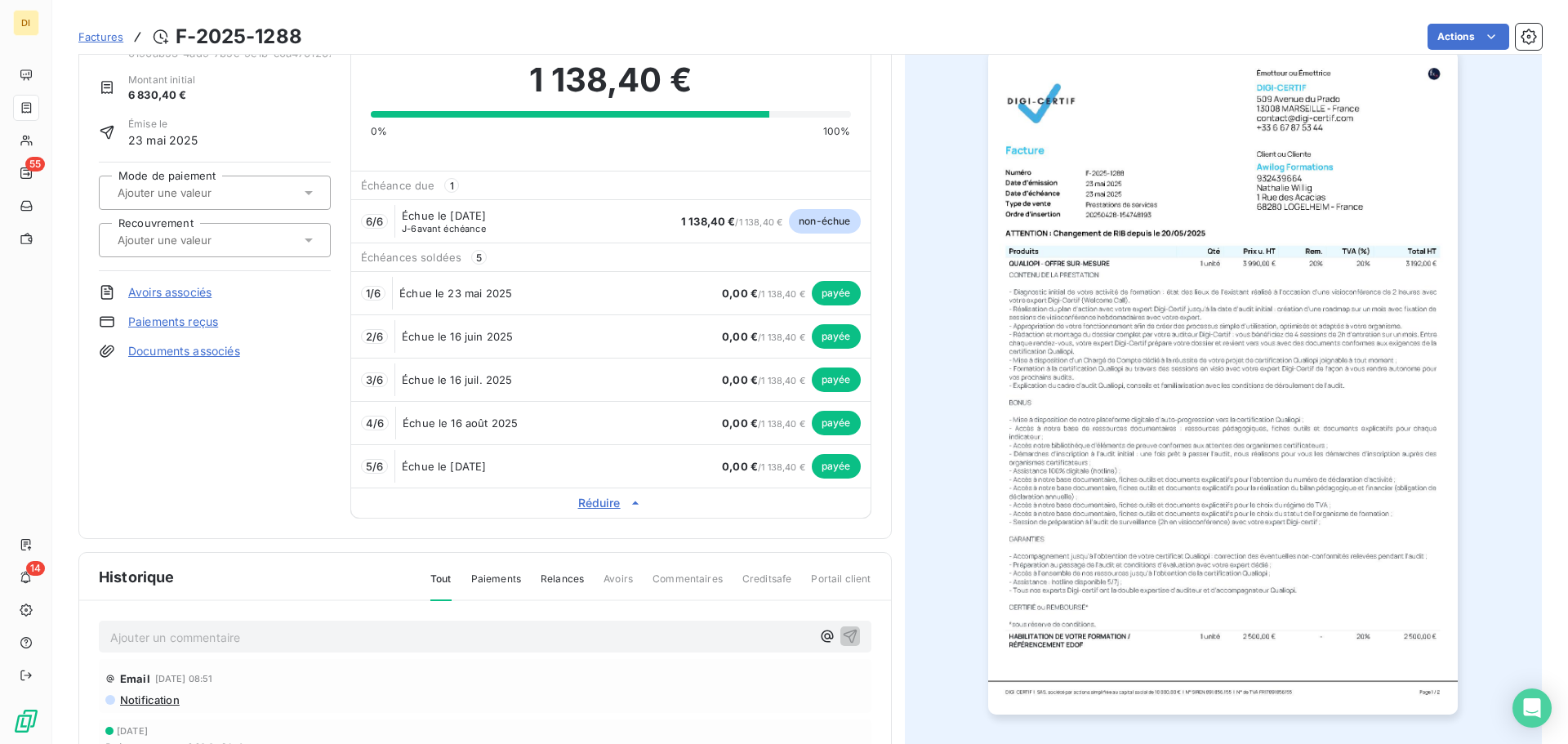
scroll to position [0, 0]
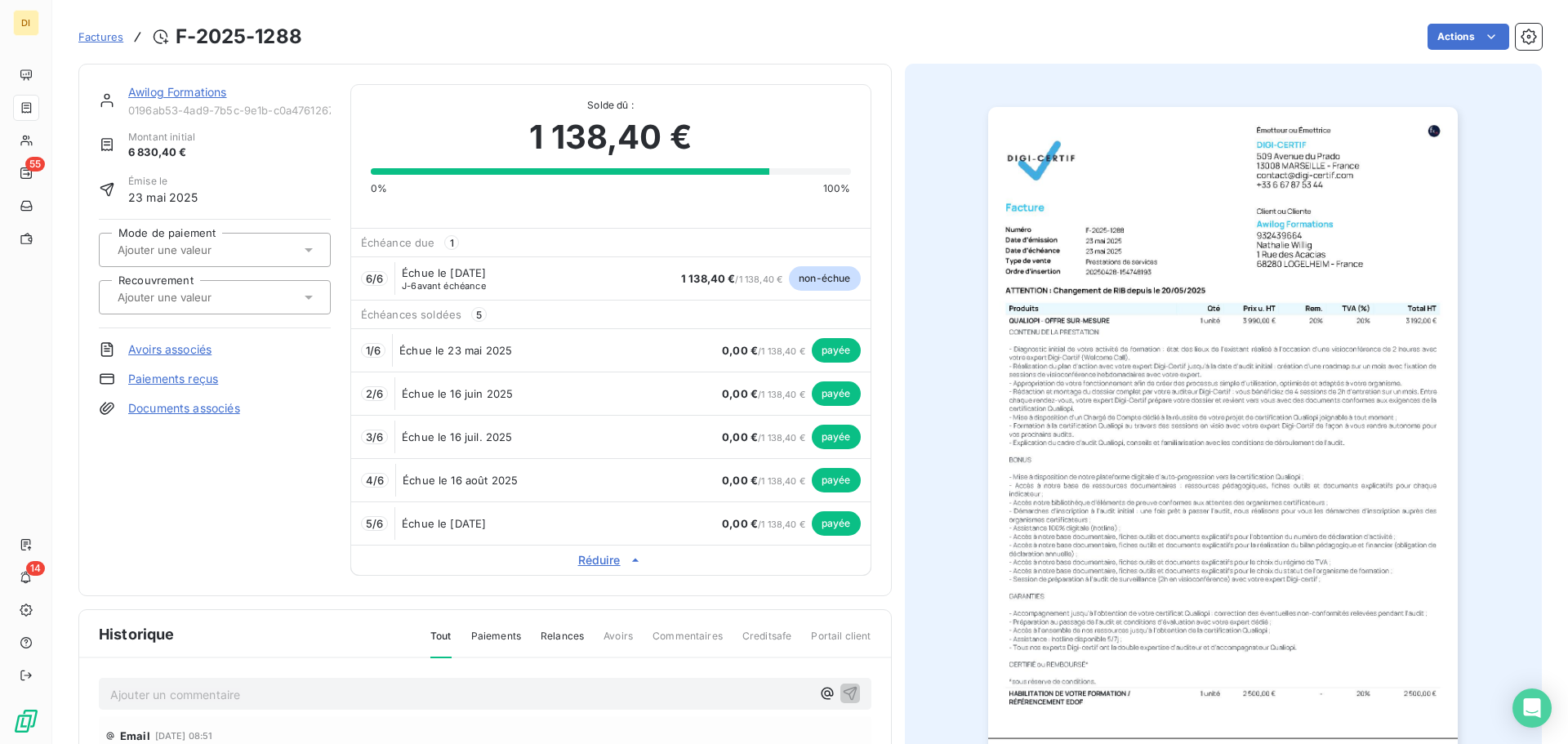
click at [192, 86] on link "Awilog Formations" at bounding box center [178, 92] width 99 height 14
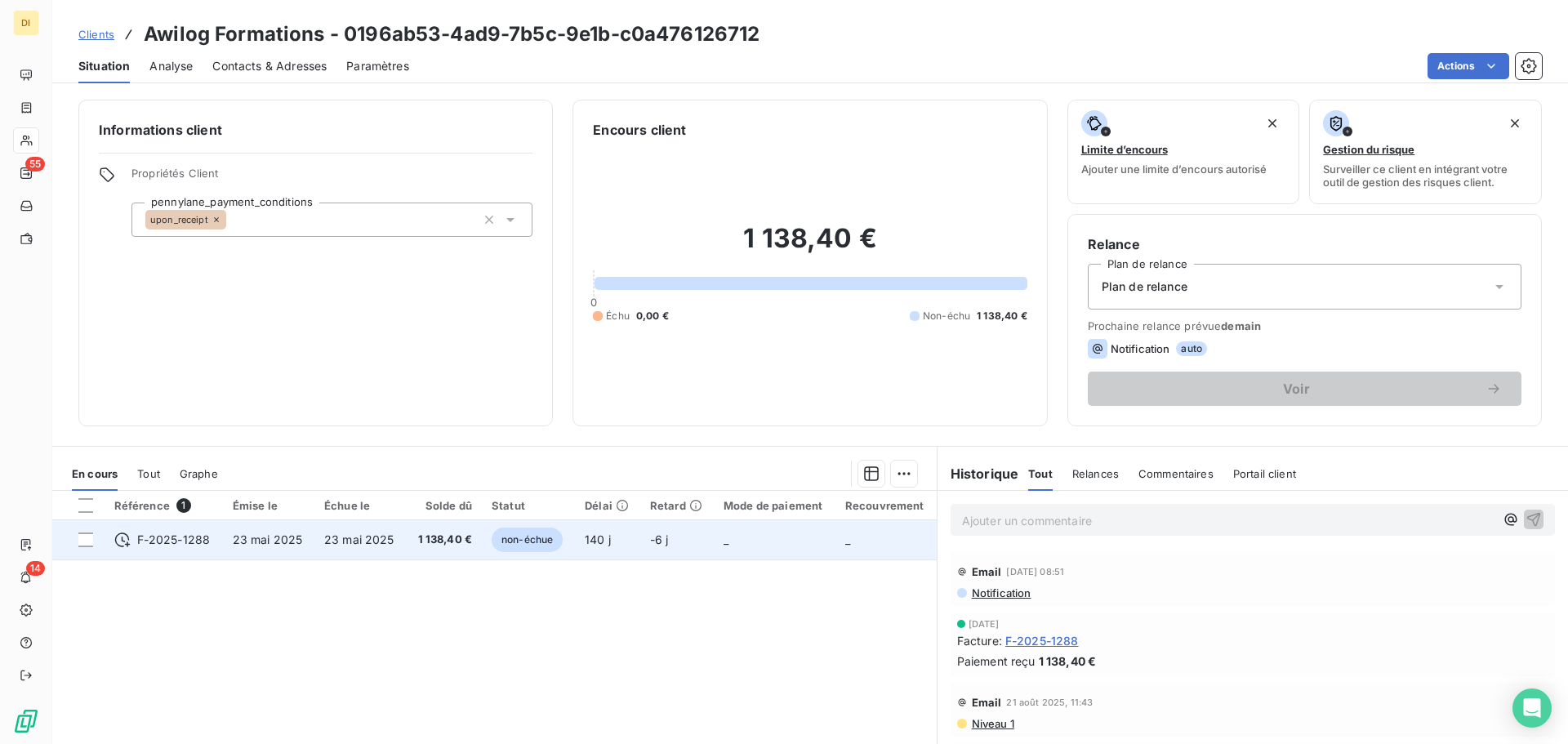
click at [305, 542] on td "23 mai 2025" at bounding box center [268, 540] width 91 height 39
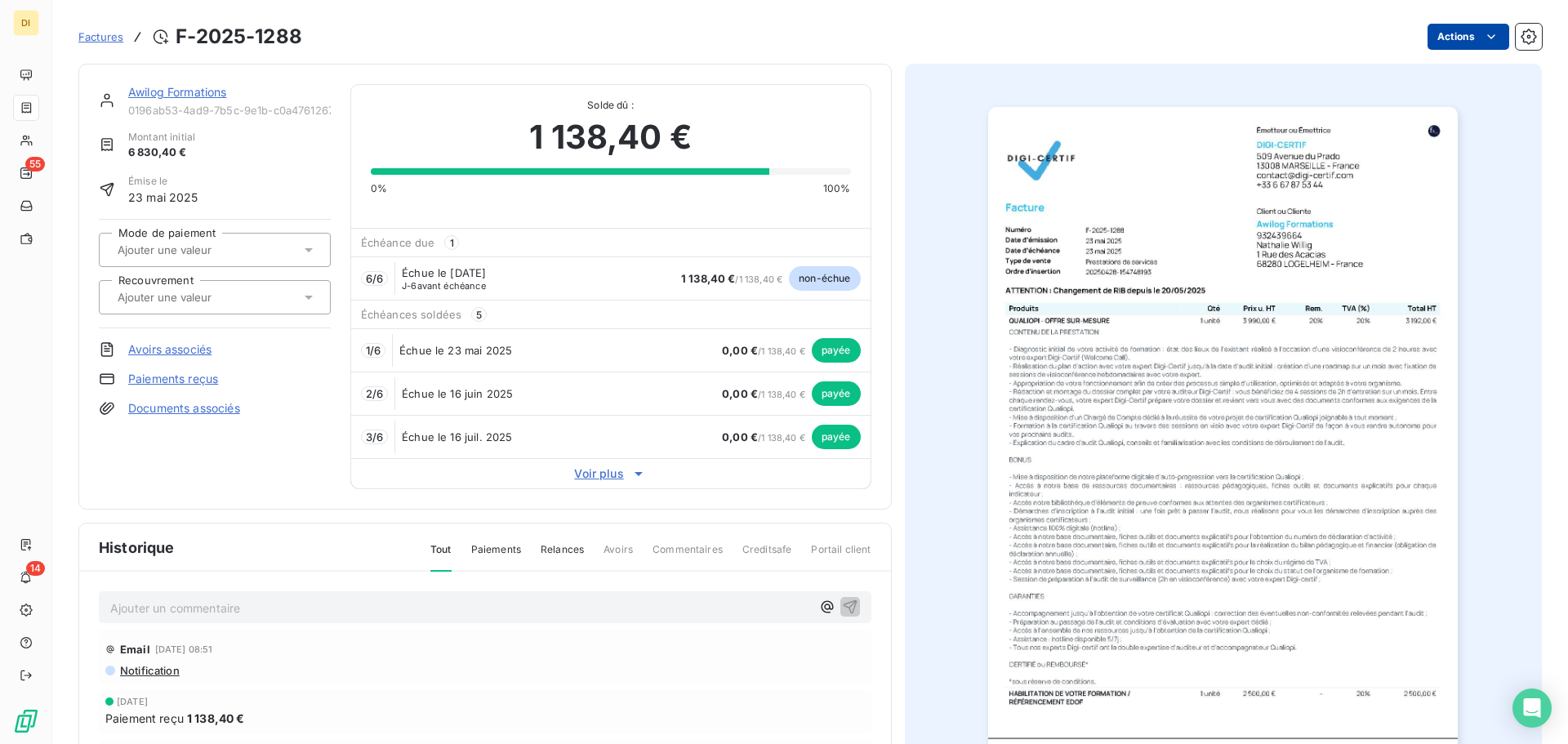
click at [1453, 30] on html "DI 55 14 Factures F-2025-1288 Actions Awilog Formations 0196ab53-4ad9-7b5c-9e1b…" at bounding box center [784, 372] width 1568 height 744
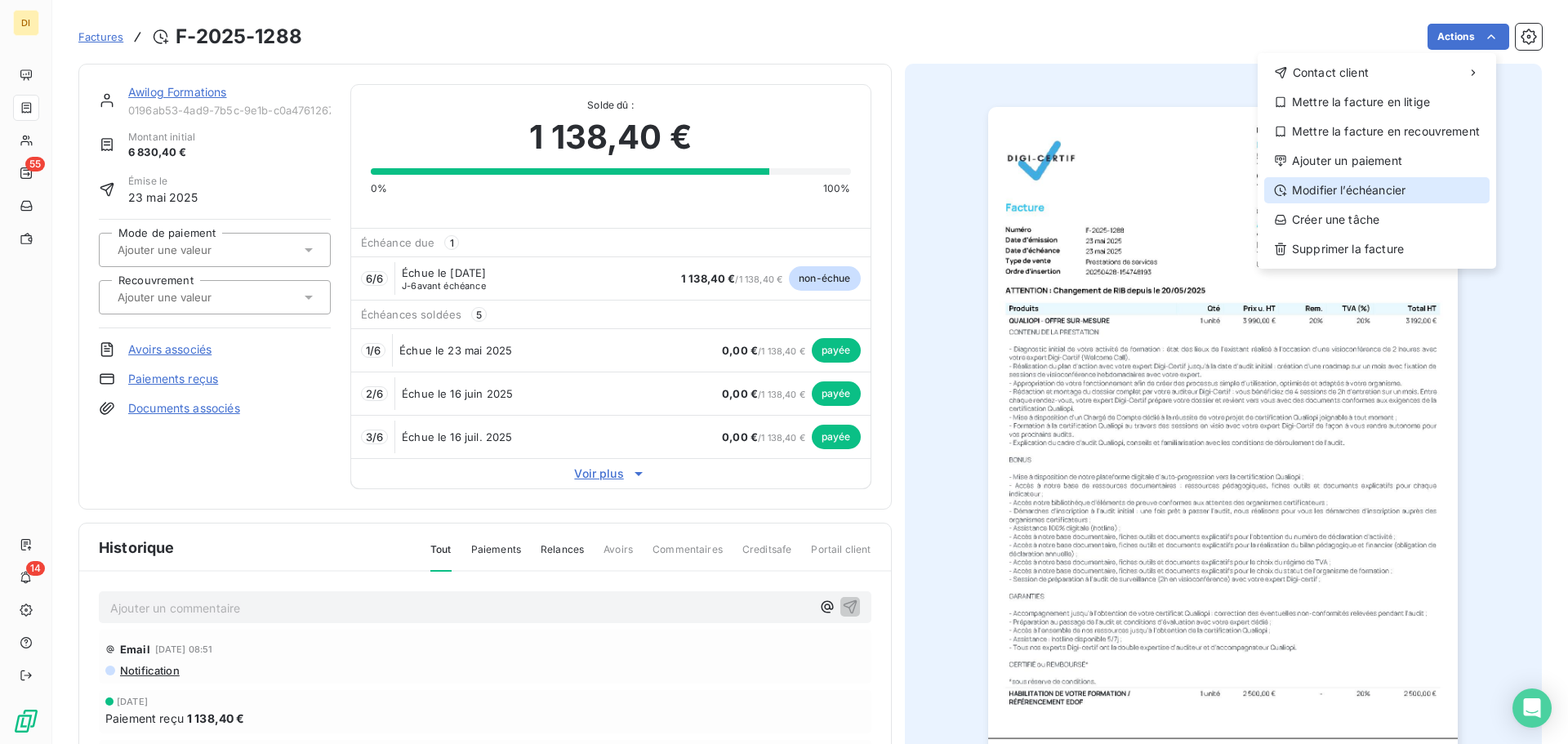
click at [1393, 192] on div "Modifier l’échéancier" at bounding box center [1376, 191] width 225 height 26
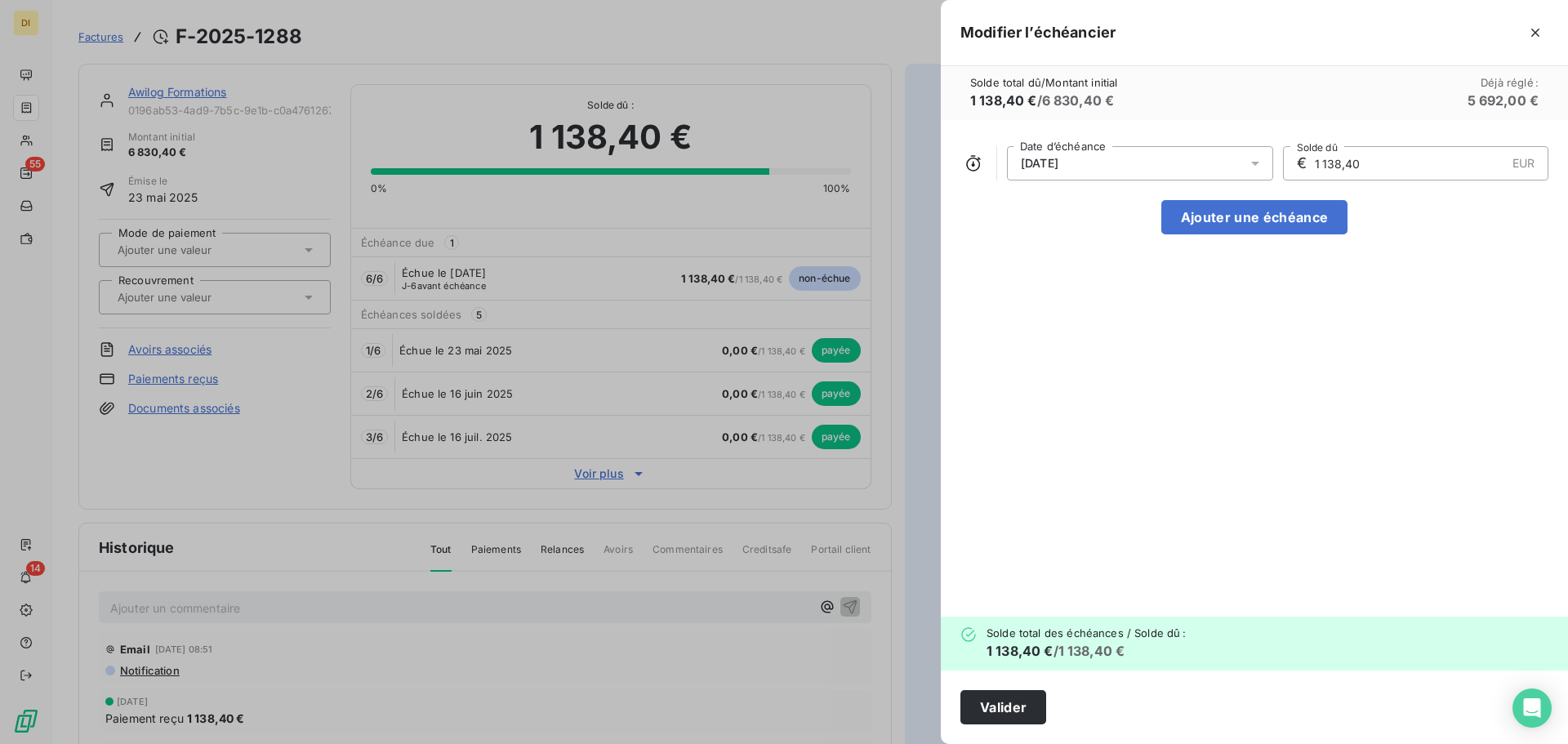
click at [1167, 158] on div "[DATE]" at bounding box center [1141, 163] width 266 height 34
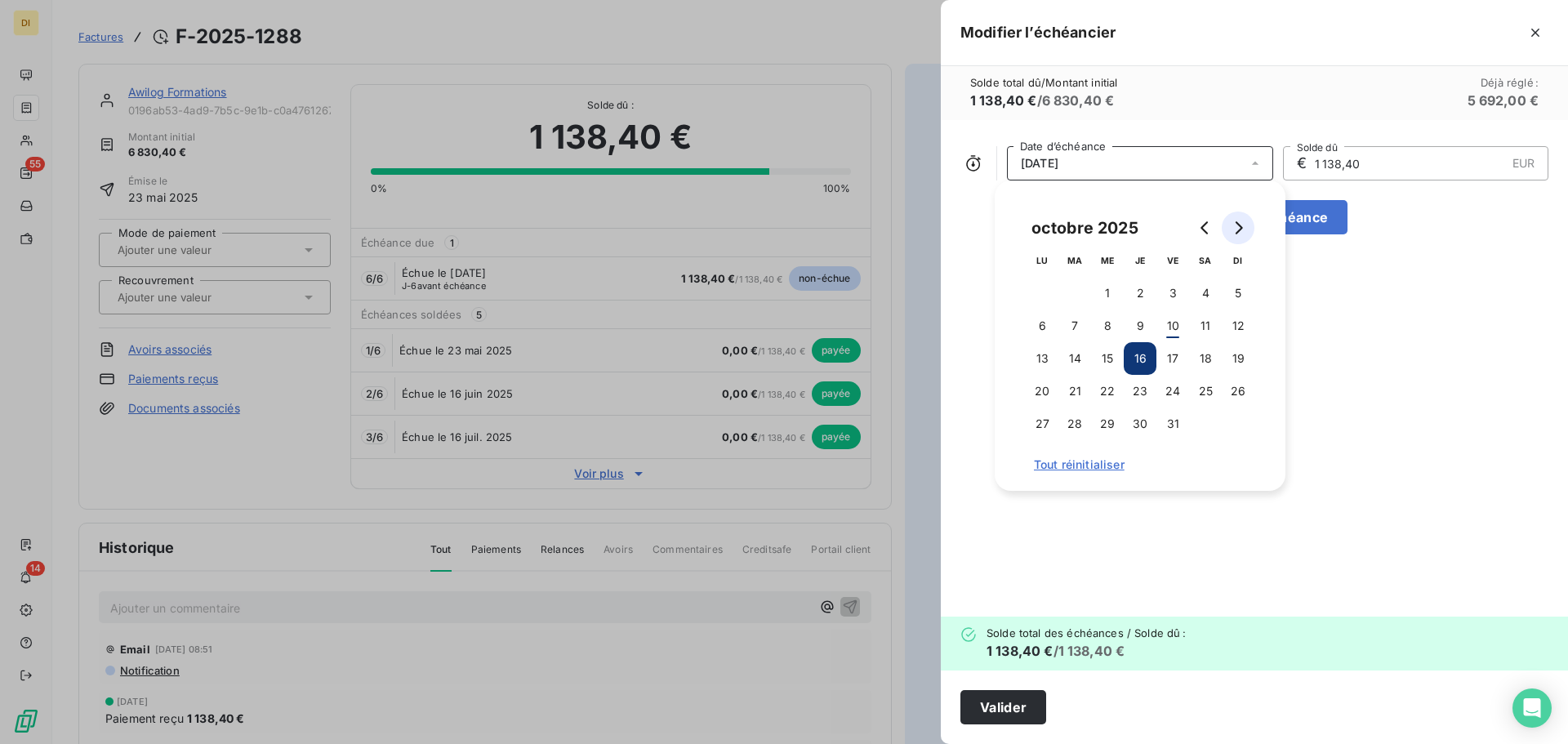
click at [1235, 220] on button "Go to next month" at bounding box center [1238, 228] width 33 height 33
click at [1178, 331] on button "12" at bounding box center [1173, 326] width 33 height 33
click at [1015, 715] on button "Valider" at bounding box center [1003, 707] width 86 height 34
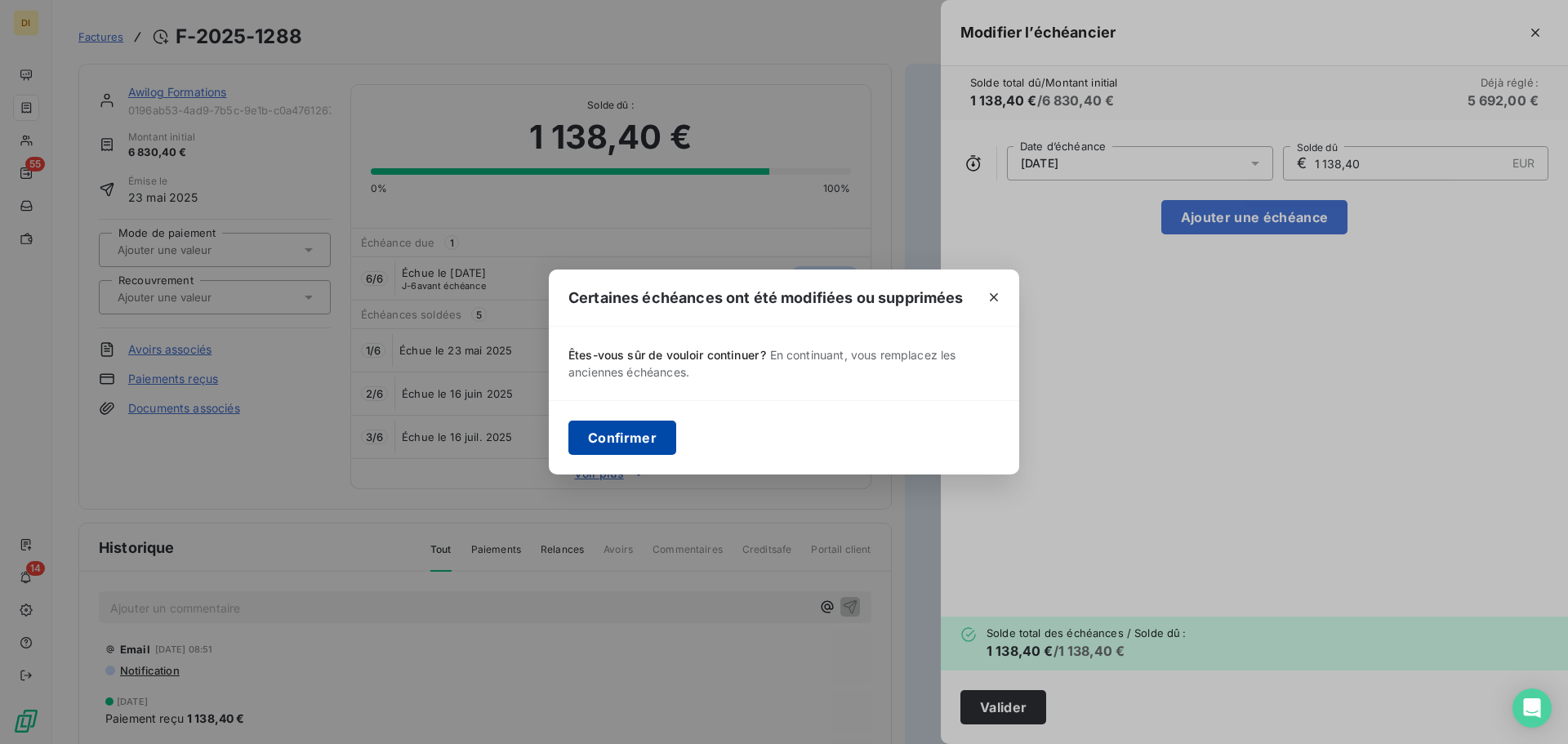
click at [629, 430] on button "Confirmer" at bounding box center [622, 437] width 108 height 34
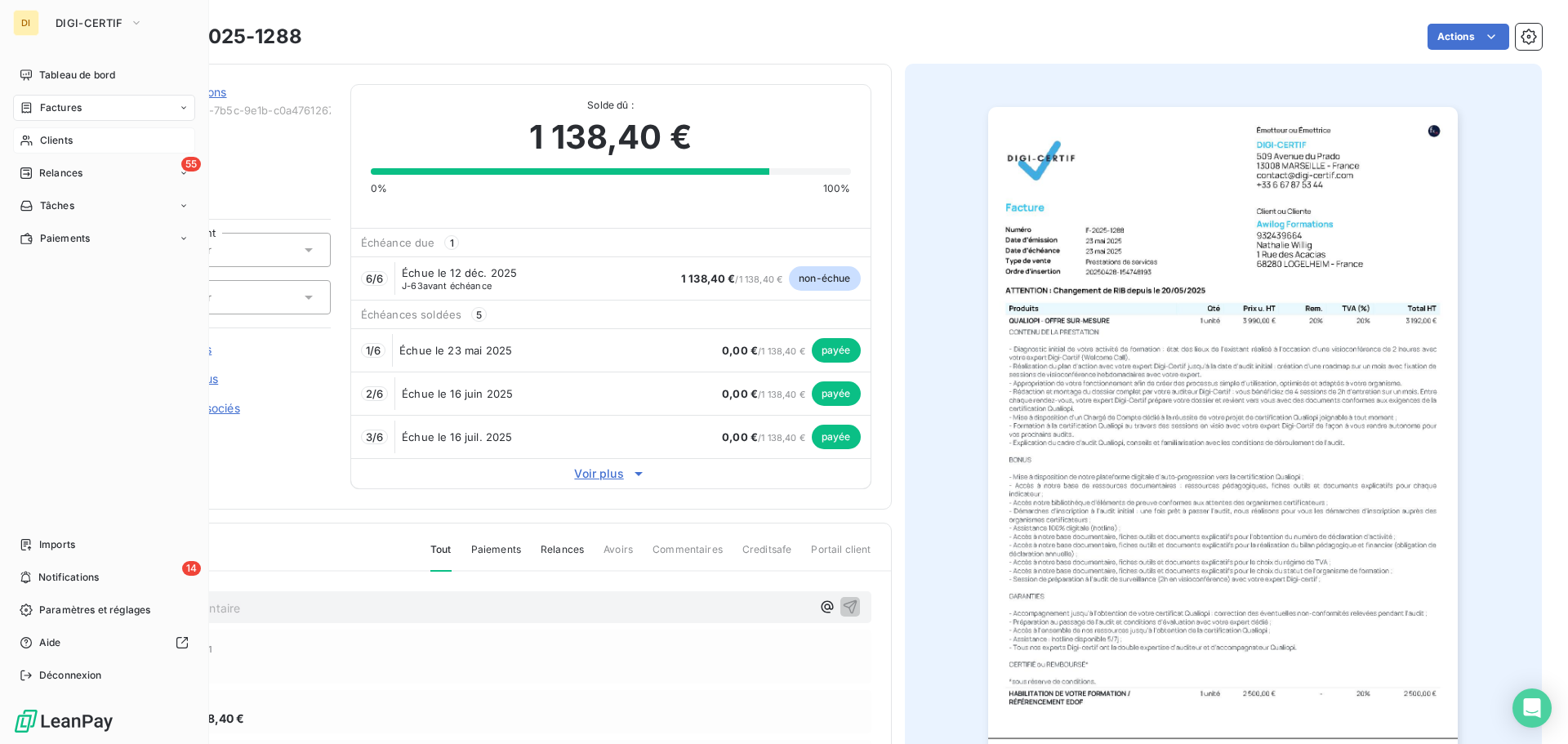
click at [30, 135] on icon at bounding box center [27, 140] width 14 height 13
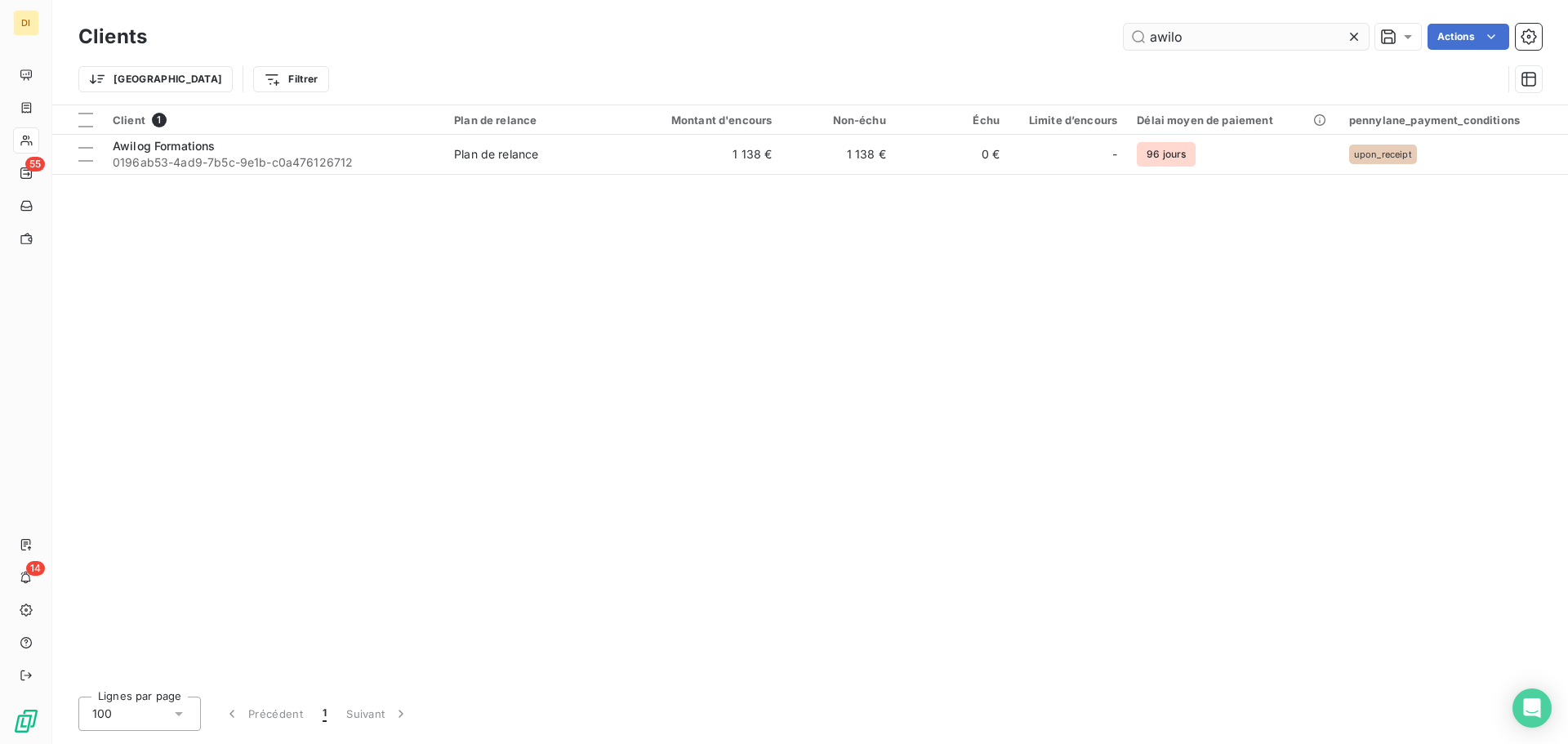
click at [1229, 42] on input "awilo" at bounding box center [1246, 37] width 245 height 26
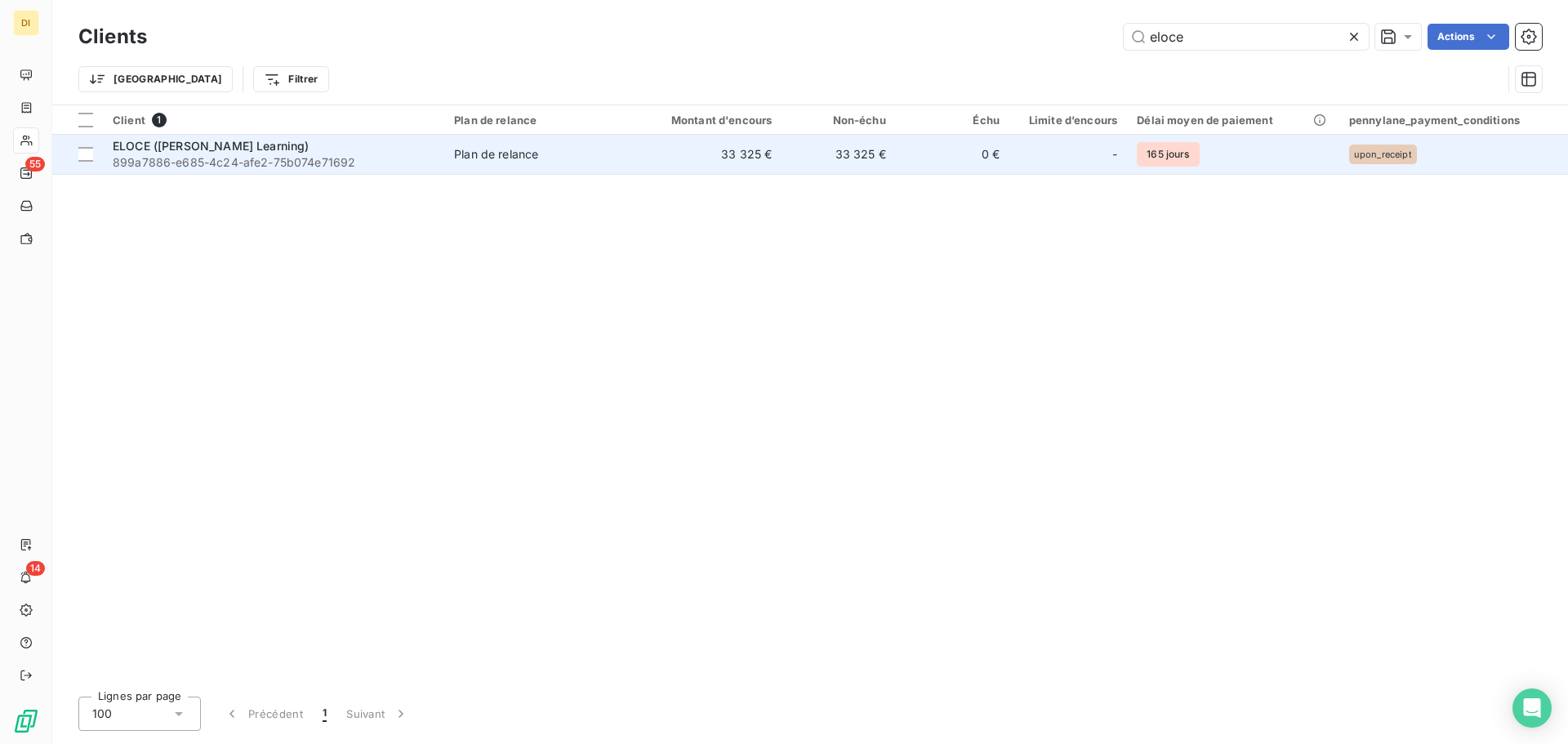
type input "eloce"
click at [437, 153] on td "ELOCE ([PERSON_NAME] Learning) 899a7886-e685-4c24-afe2-75b074e71692" at bounding box center [273, 154] width 341 height 39
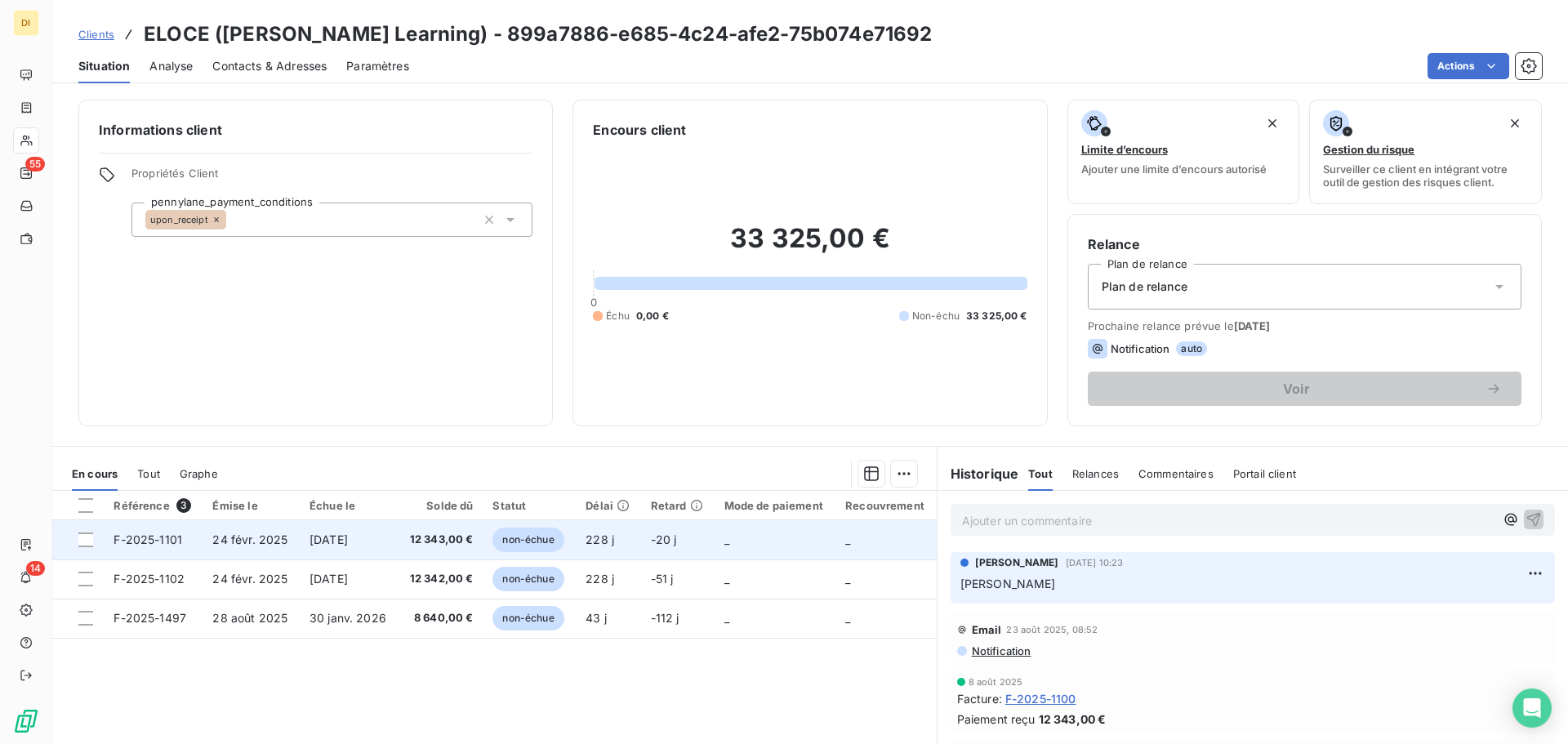
click at [421, 535] on span "12 343,00 €" at bounding box center [441, 540] width 65 height 17
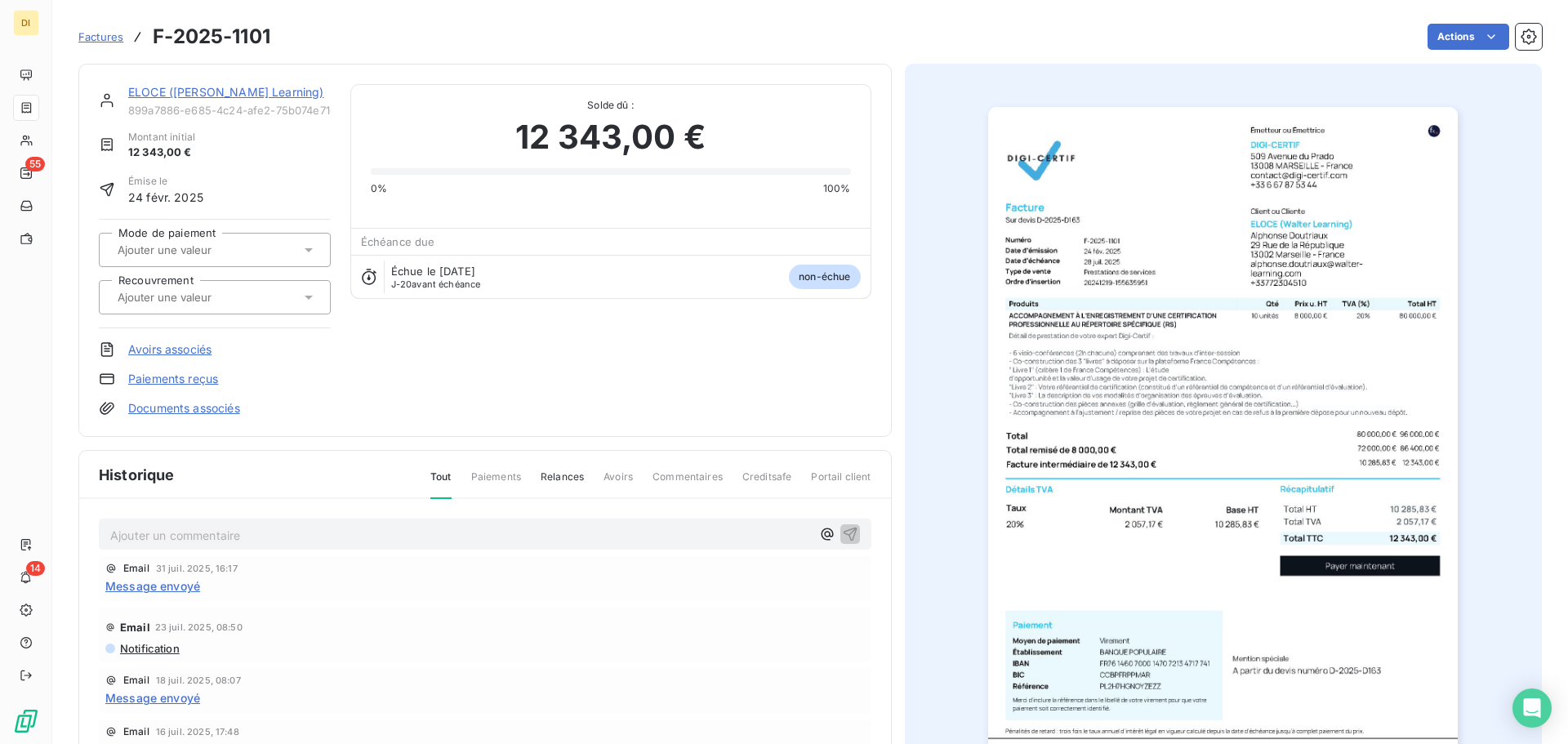
click at [192, 88] on link "ELOCE ([PERSON_NAME] Learning)" at bounding box center [225, 92] width 196 height 14
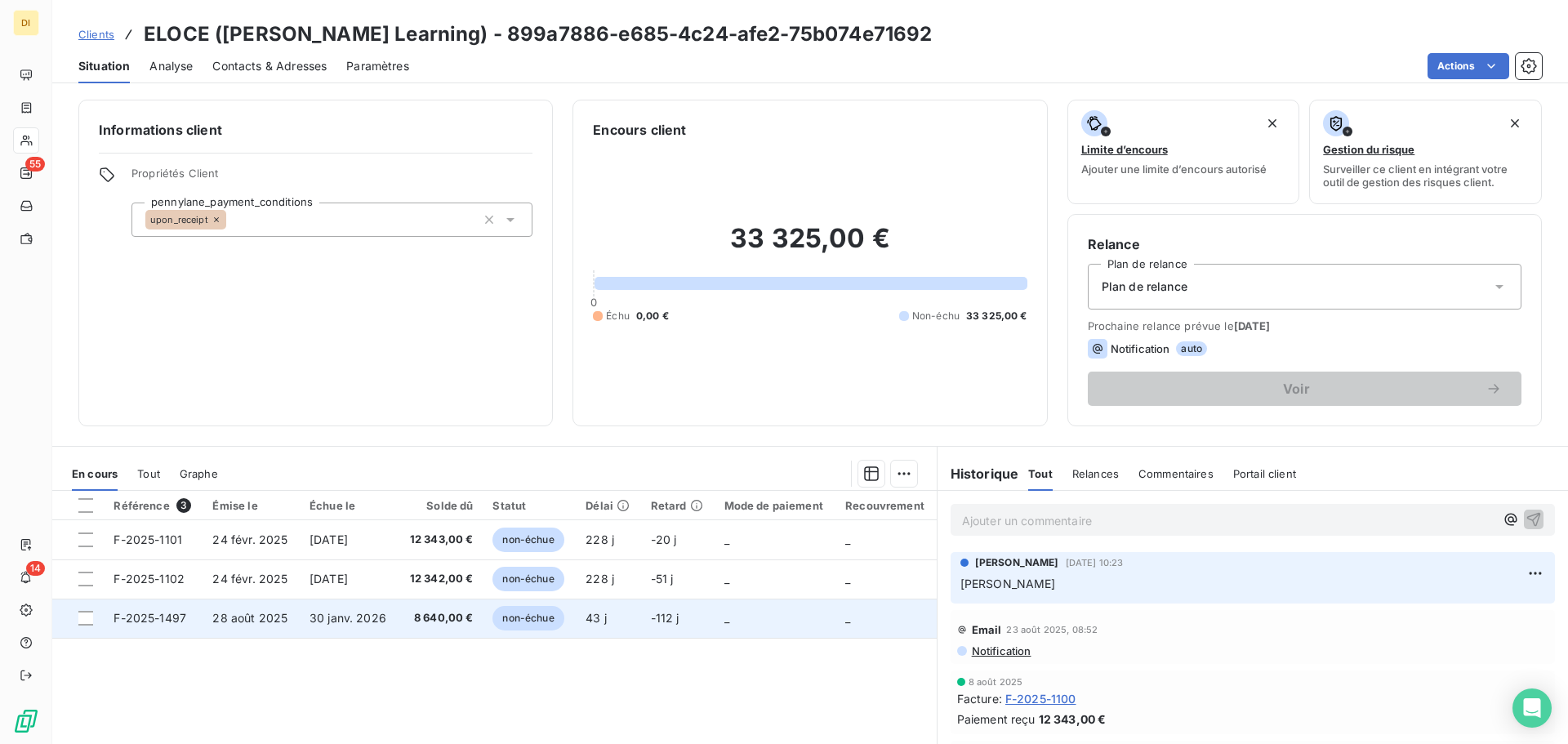
click at [393, 618] on td "30 janv. 2026" at bounding box center [349, 618] width 99 height 39
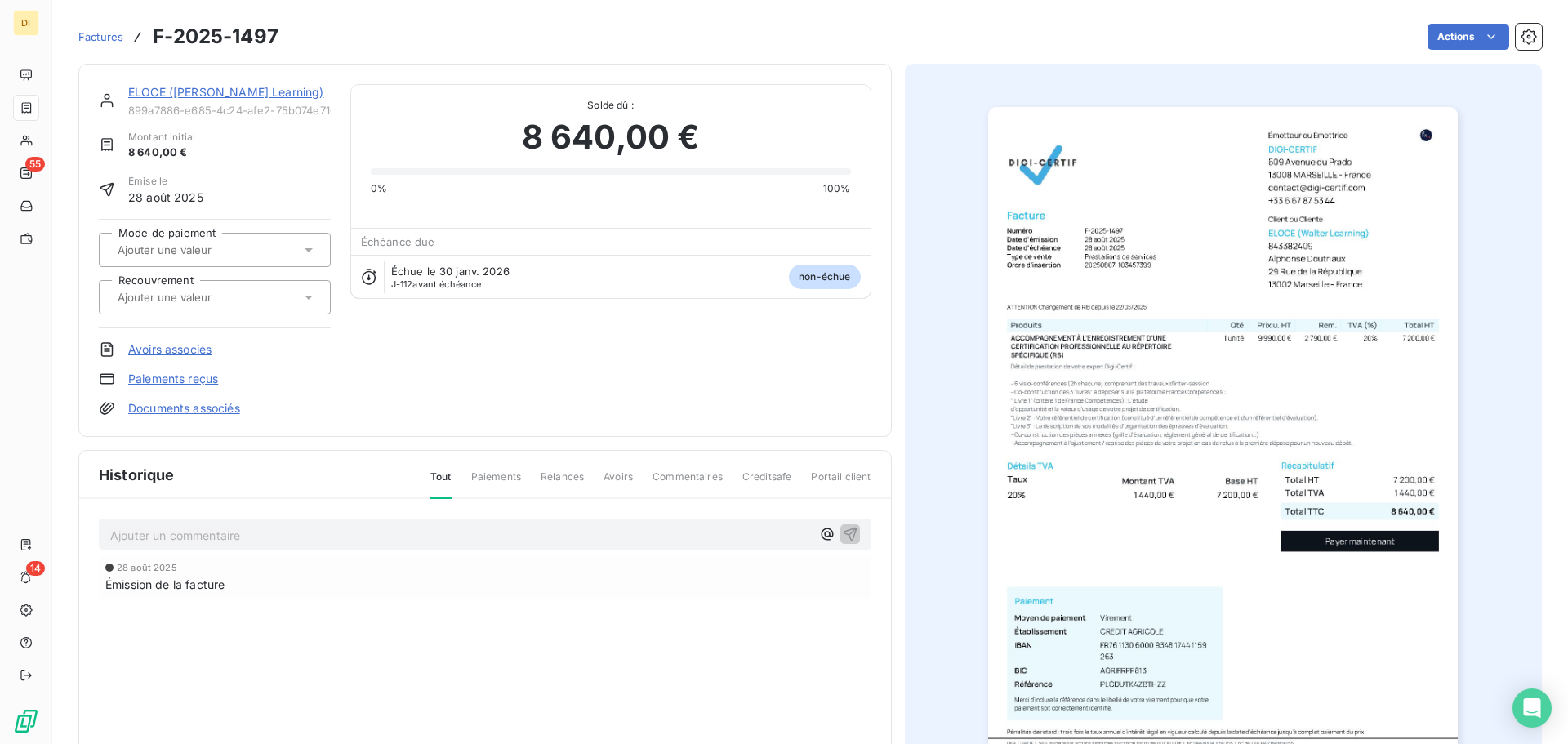
click at [161, 89] on link "ELOCE ([PERSON_NAME] Learning)" at bounding box center [225, 92] width 196 height 14
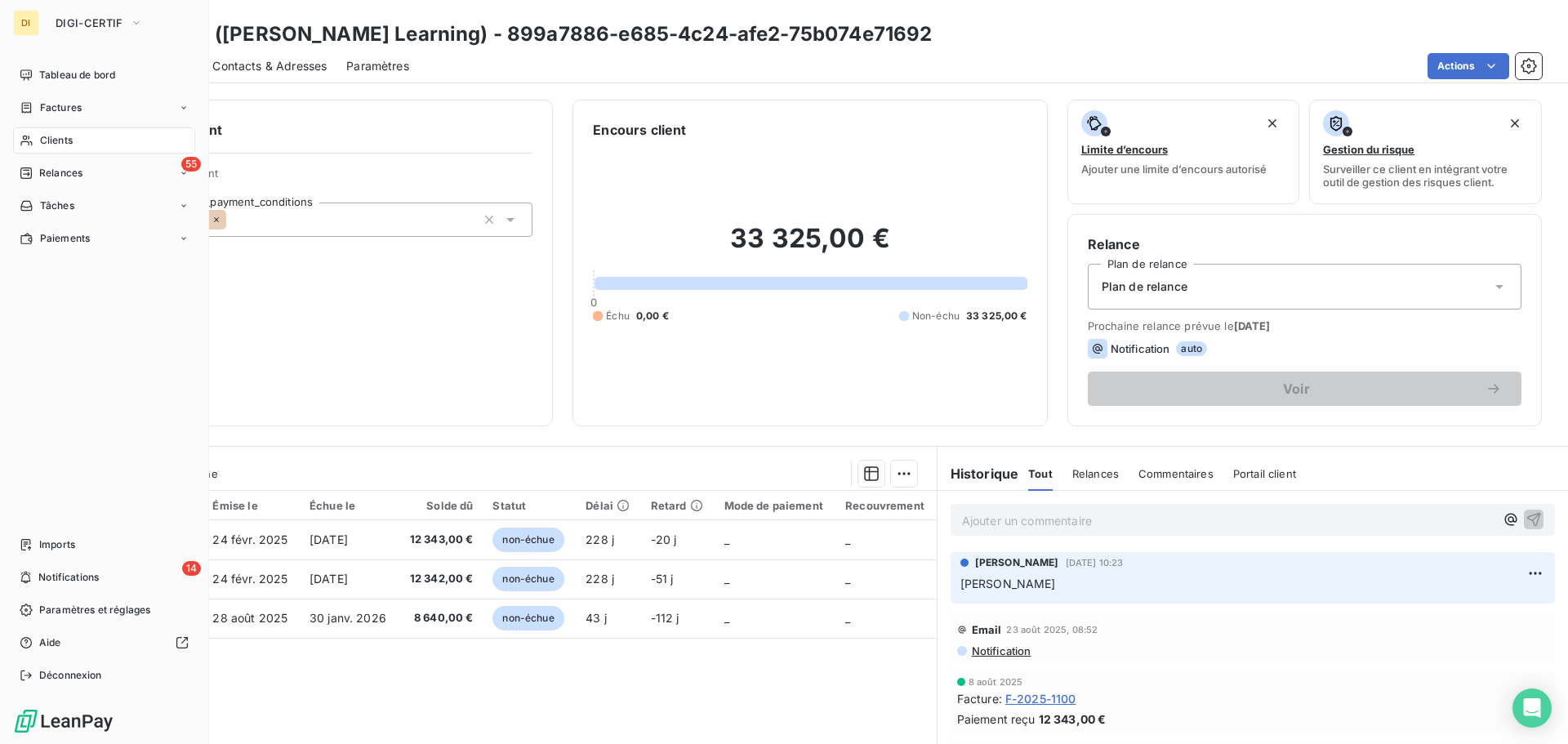
click at [40, 143] on span "Clients" at bounding box center [57, 140] width 33 height 15
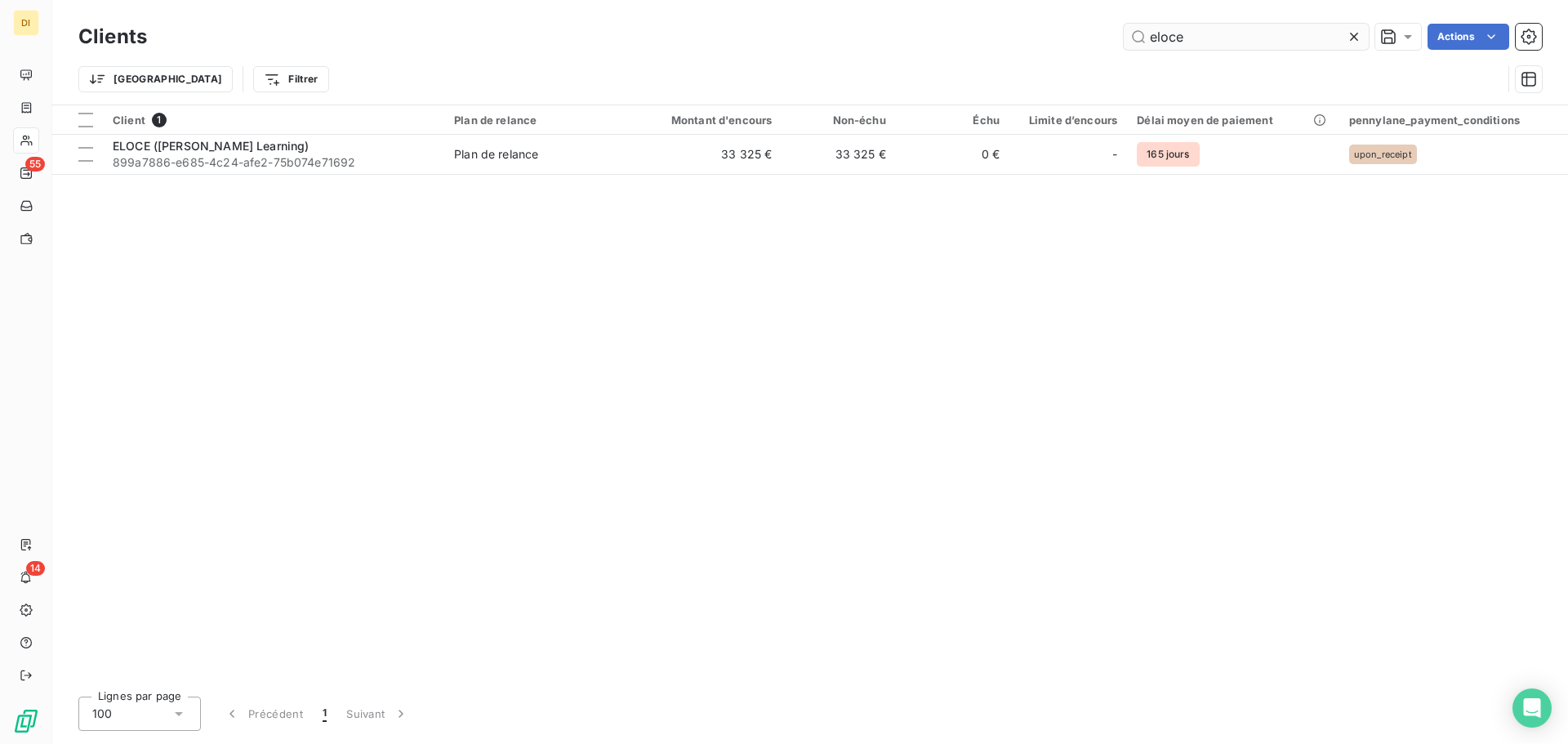
click at [1142, 27] on input "eloce" at bounding box center [1246, 37] width 245 height 26
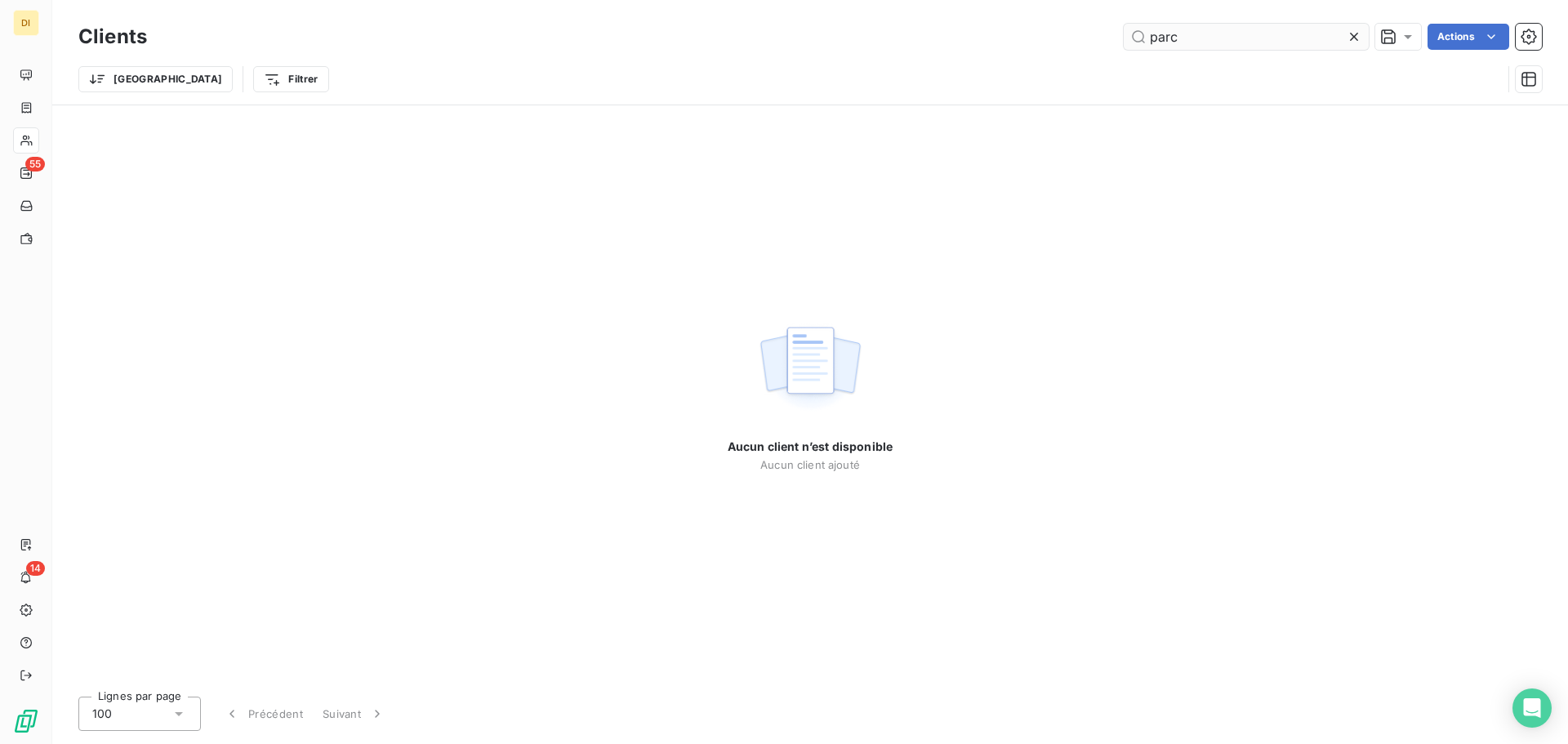
click at [1187, 25] on input "parc" at bounding box center [1246, 37] width 245 height 26
click at [1189, 35] on input "[PERSON_NAME]" at bounding box center [1246, 37] width 245 height 26
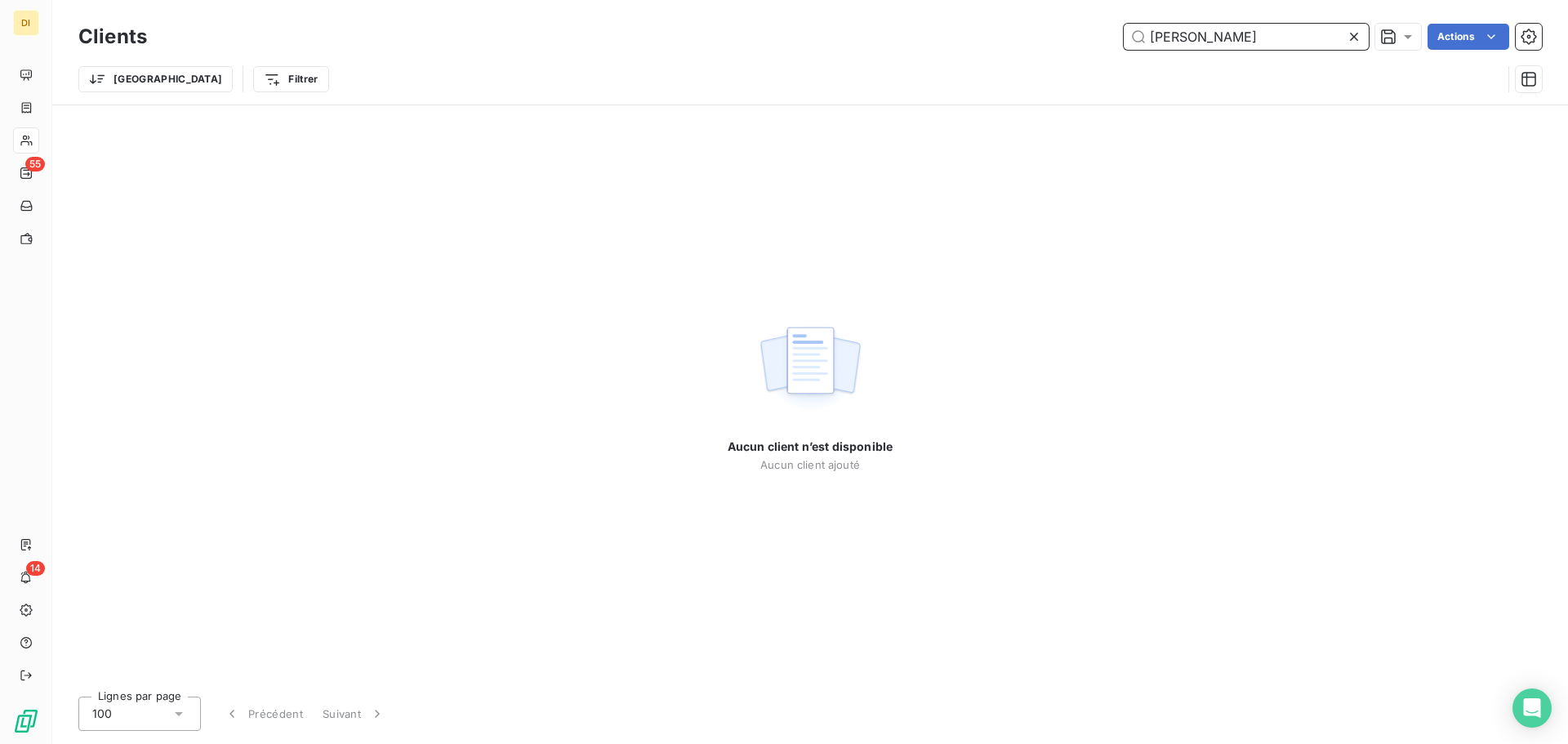
click at [1189, 35] on input "[PERSON_NAME]" at bounding box center [1246, 37] width 245 height 26
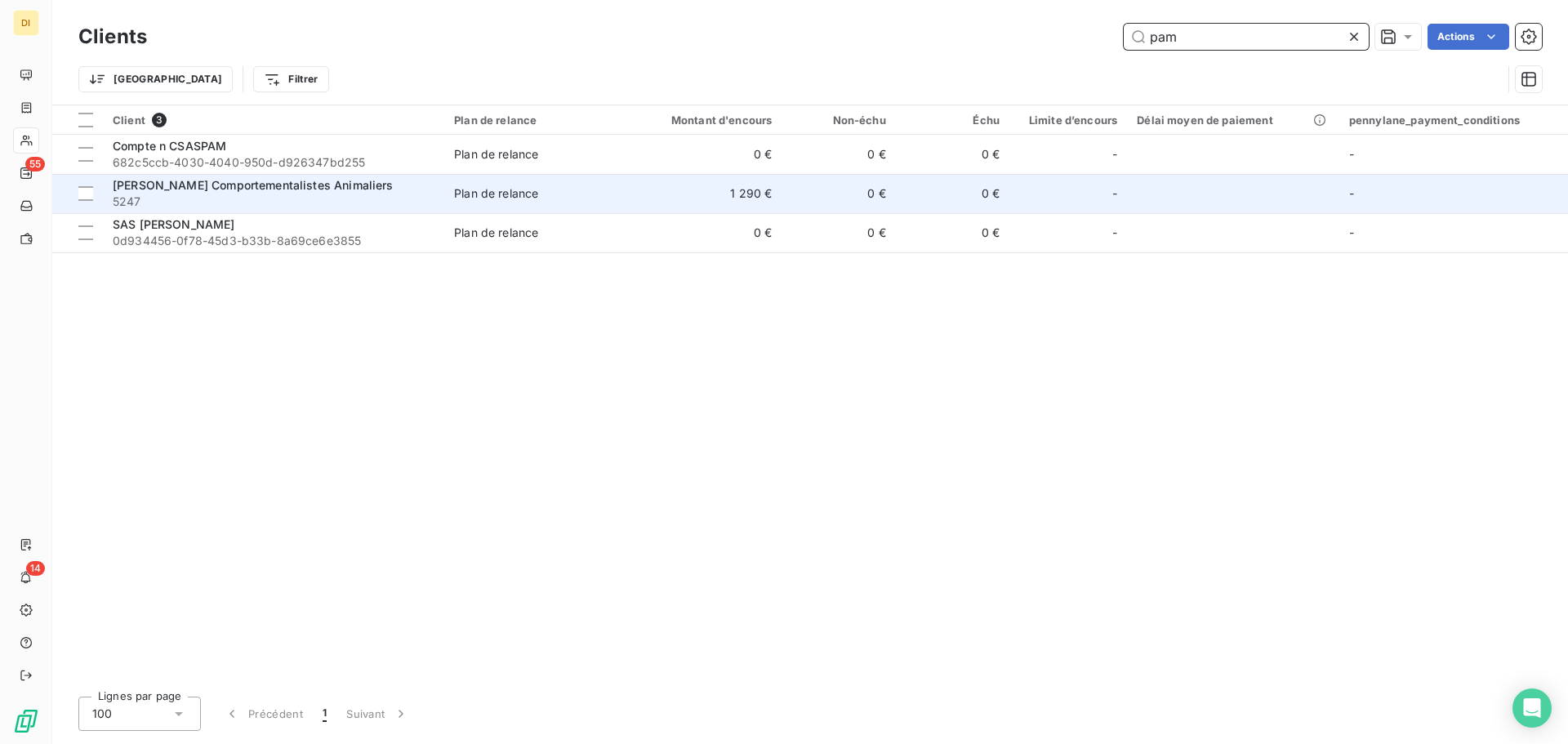
type input "pam"
click at [532, 202] on td "Plan de relance" at bounding box center [536, 193] width 185 height 39
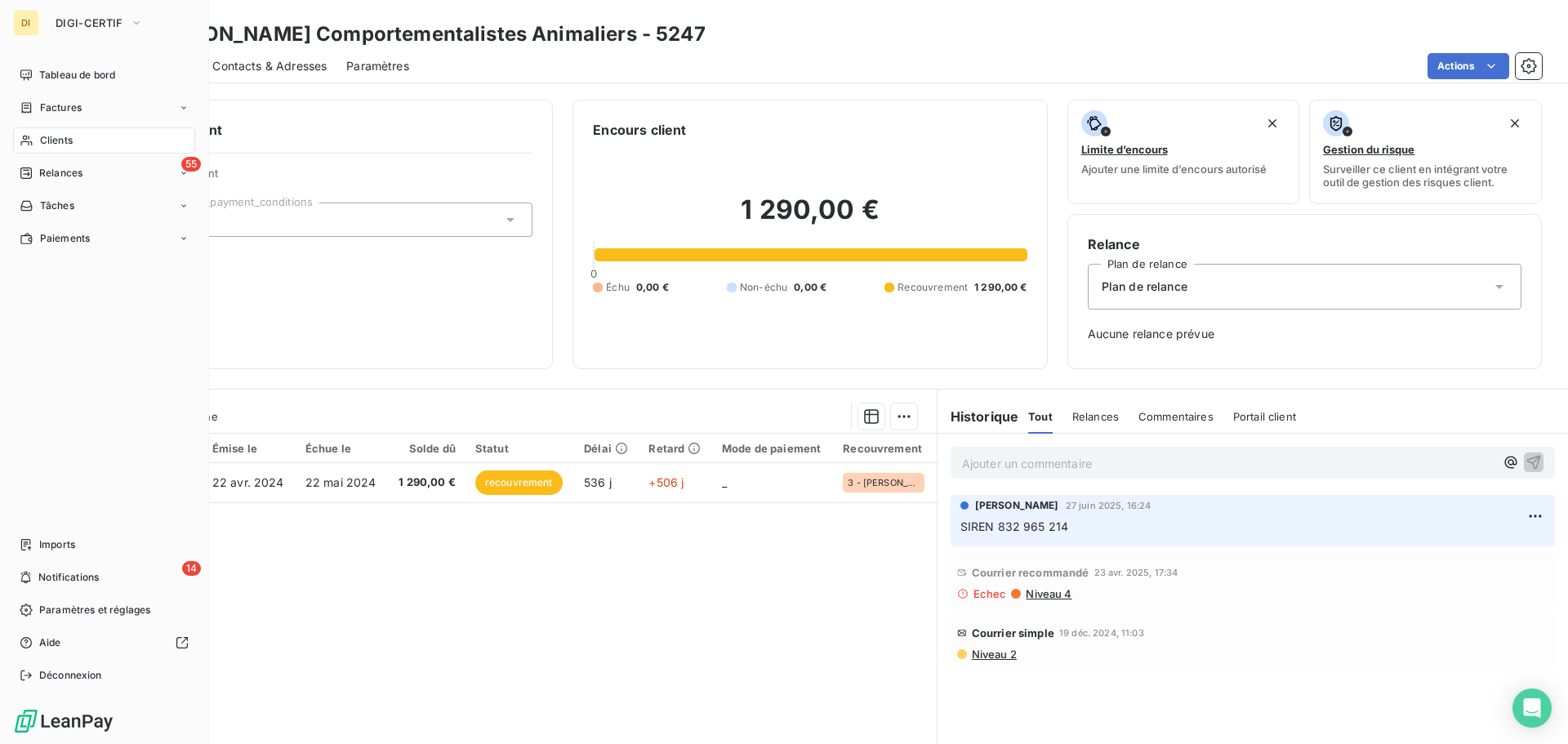
click at [40, 144] on span "Clients" at bounding box center [57, 140] width 33 height 15
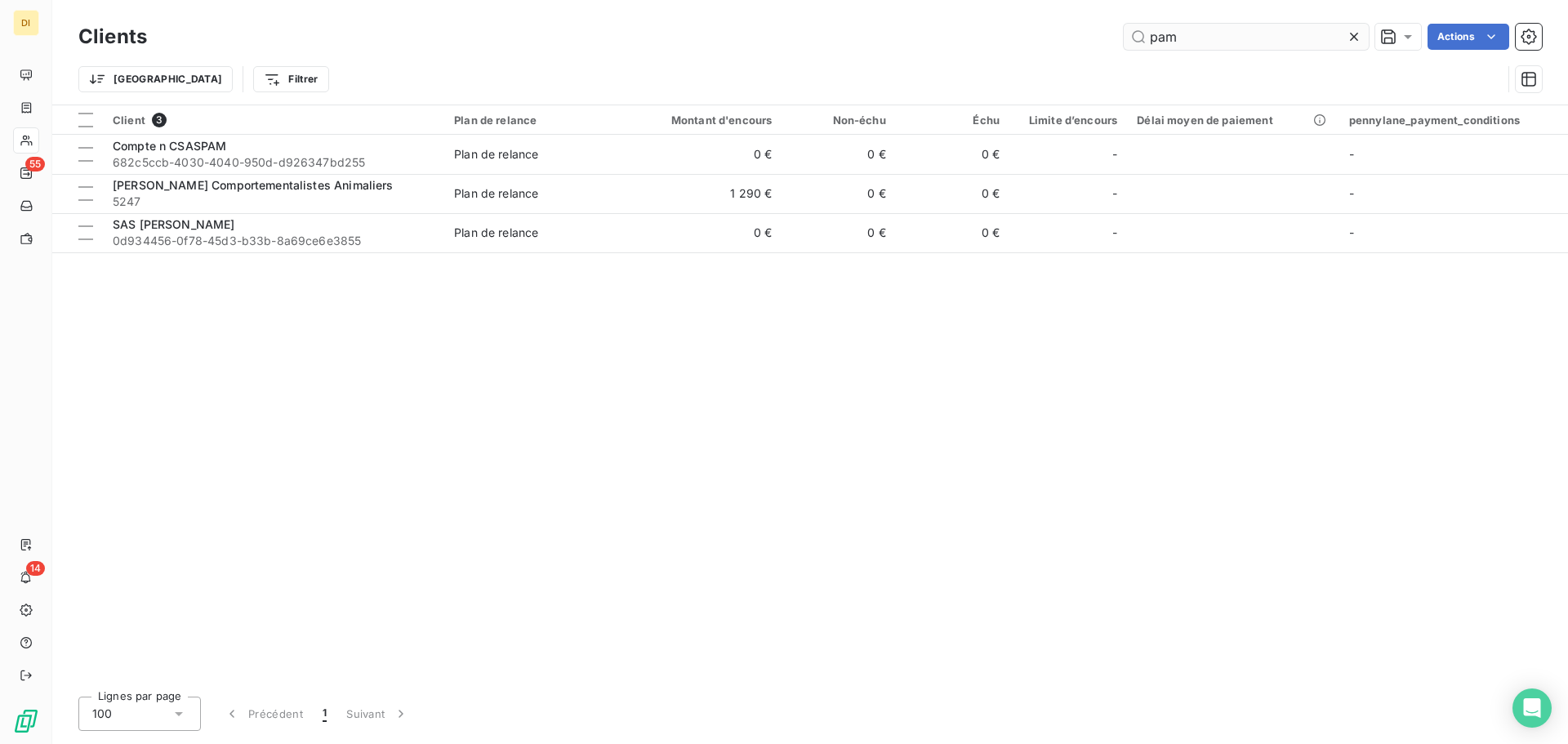
click at [1163, 33] on input "pam" at bounding box center [1246, 37] width 245 height 26
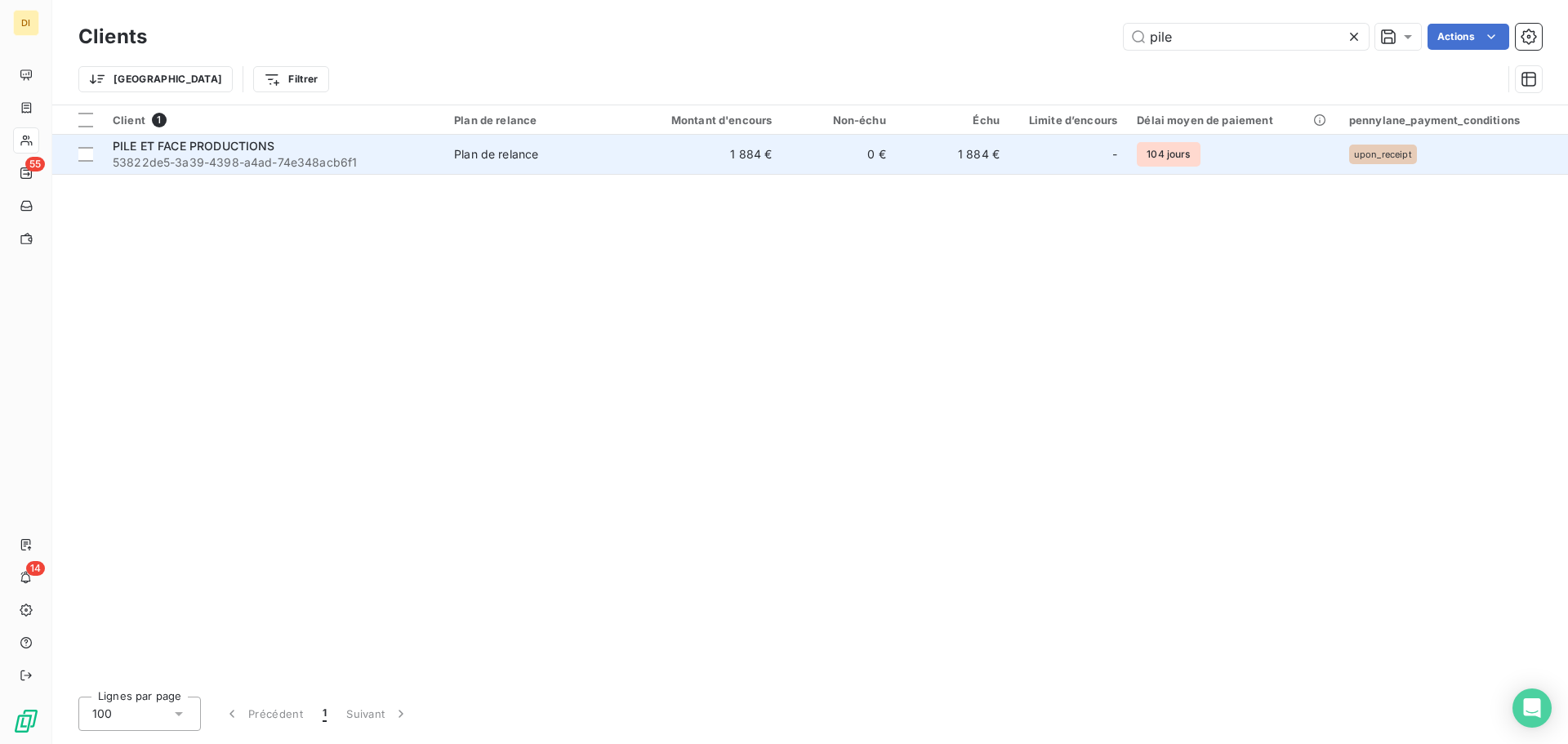
type input "pile"
click at [482, 142] on td "Plan de relance" at bounding box center [536, 154] width 185 height 39
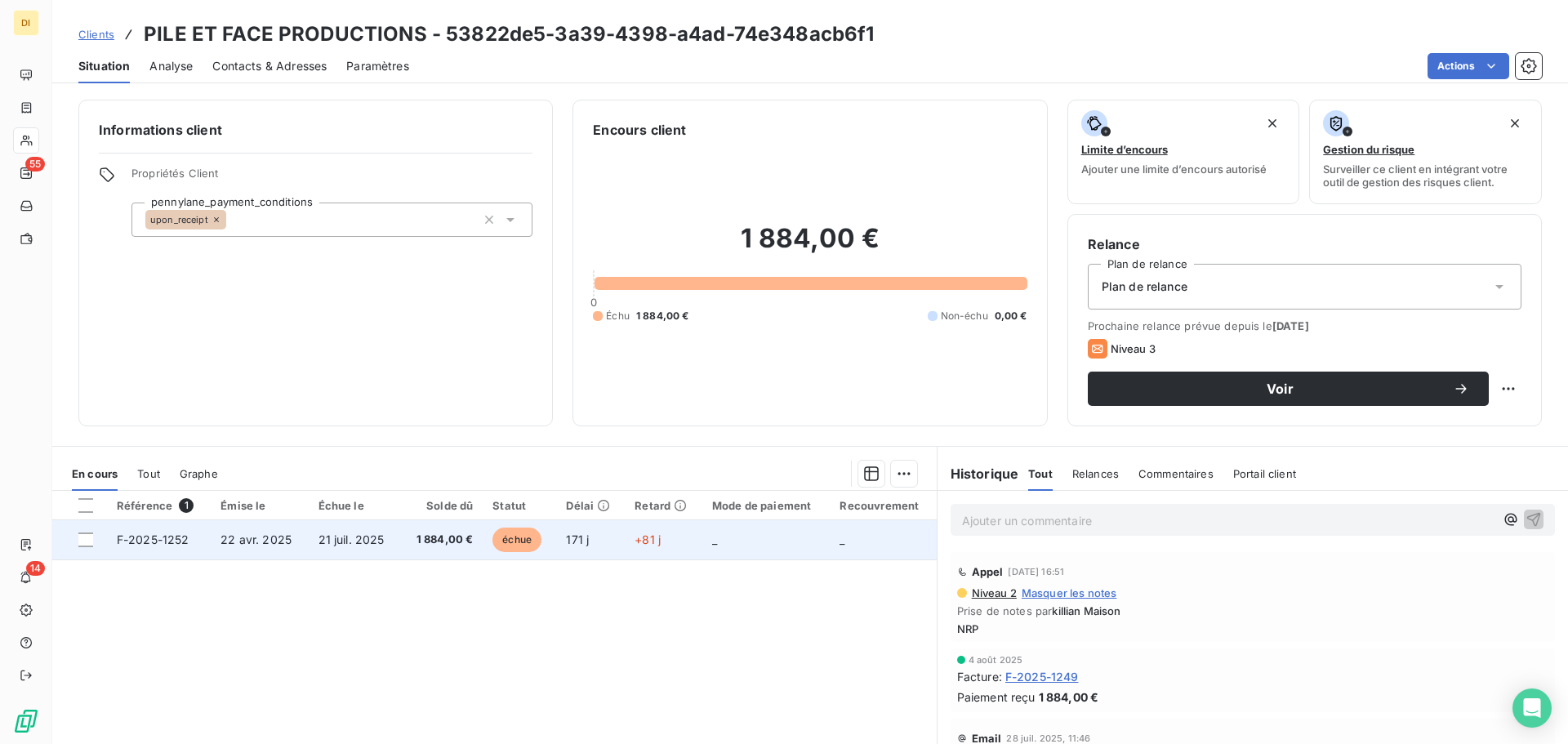
click at [343, 540] on span "21 juil. 2025" at bounding box center [352, 540] width 66 height 14
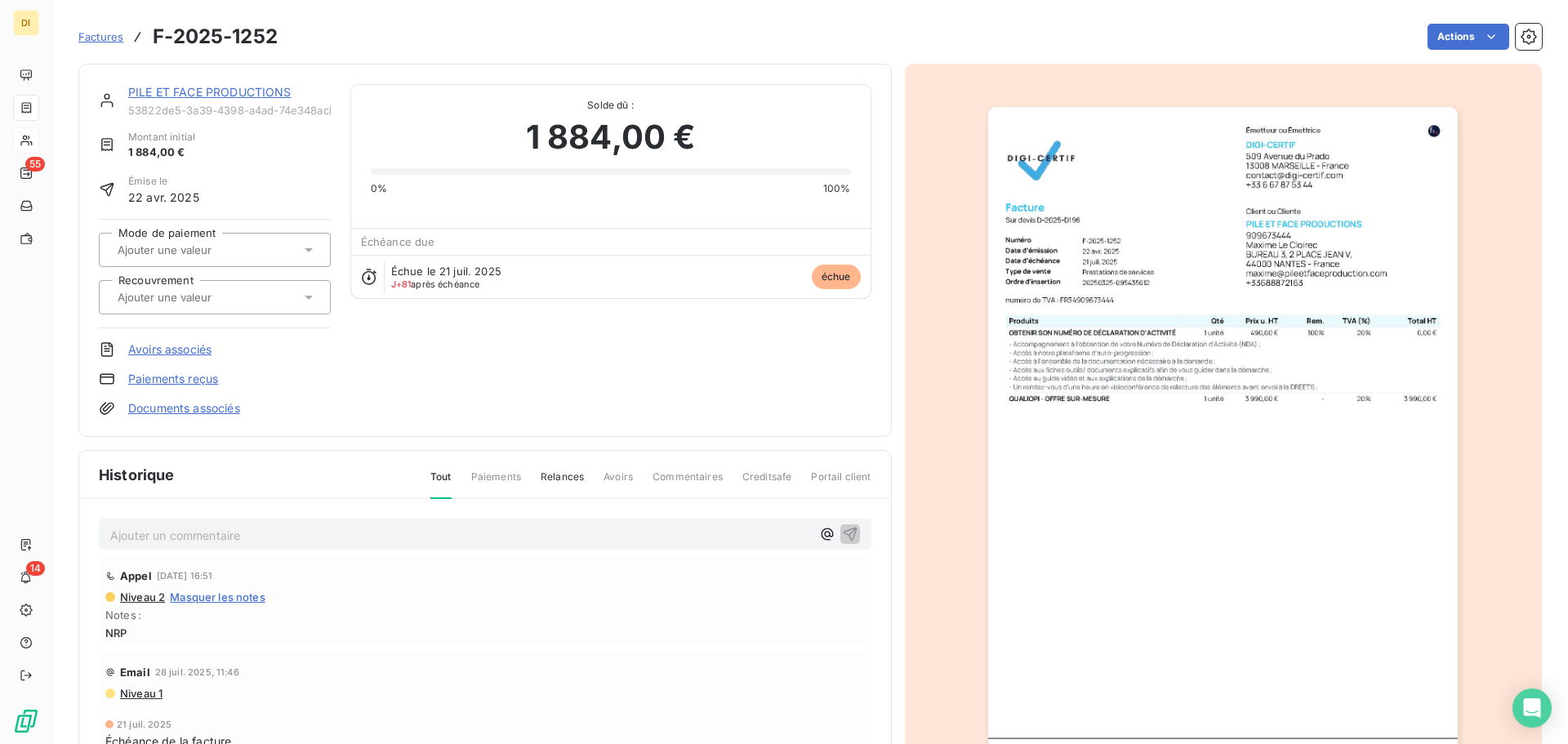
click at [226, 86] on link "PILE ET FACE PRODUCTIONS" at bounding box center [210, 92] width 164 height 14
